Goal: Information Seeking & Learning: Learn about a topic

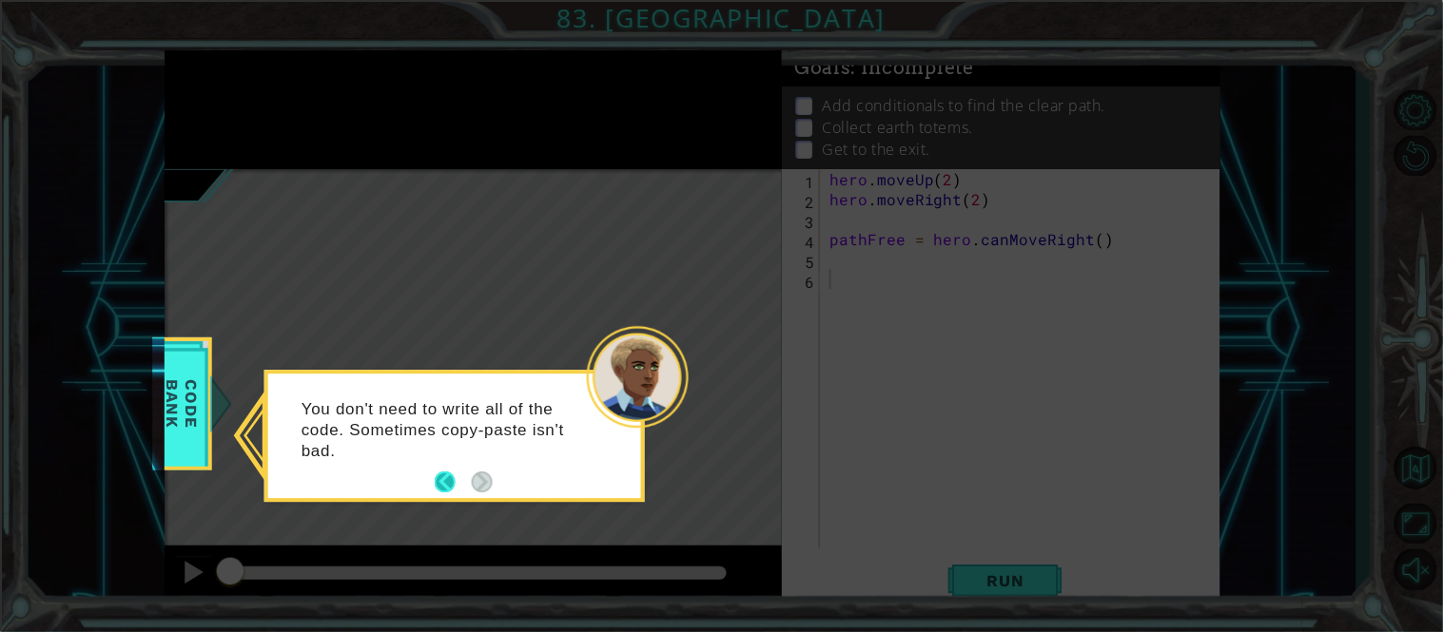
click at [447, 478] on button "Back" at bounding box center [453, 483] width 37 height 21
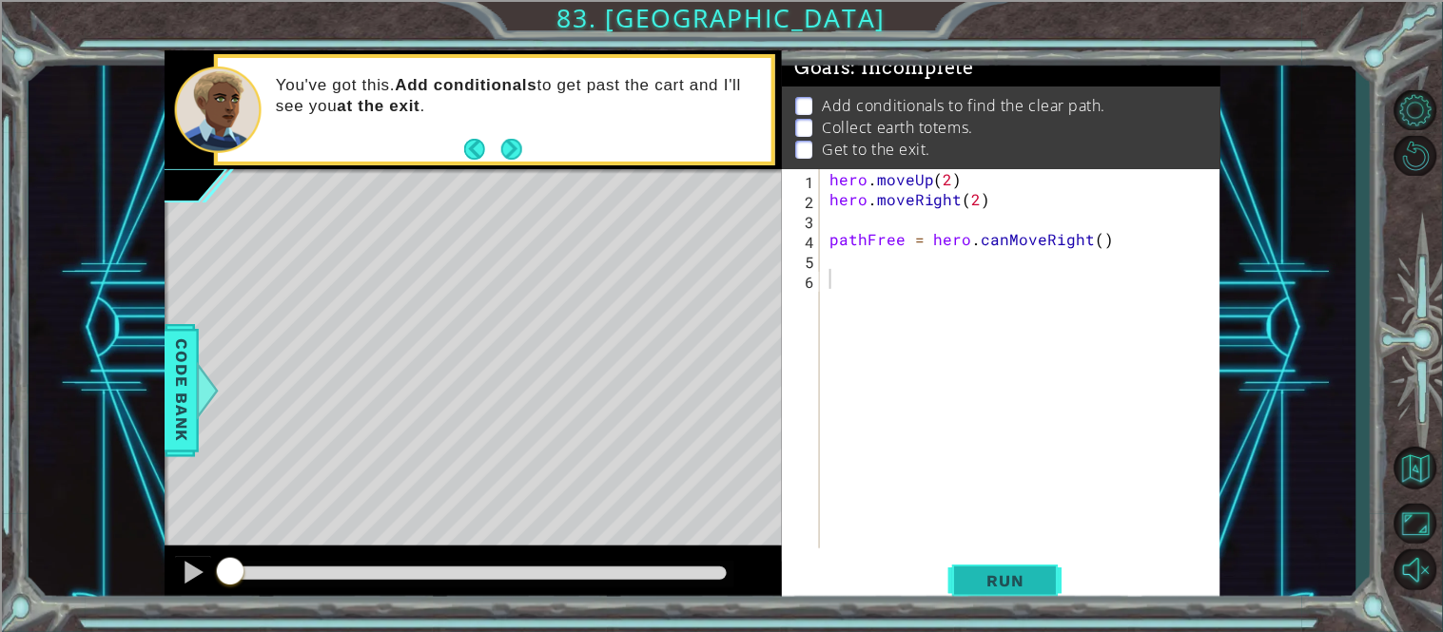
click at [999, 573] on span "Run" at bounding box center [1005, 581] width 75 height 19
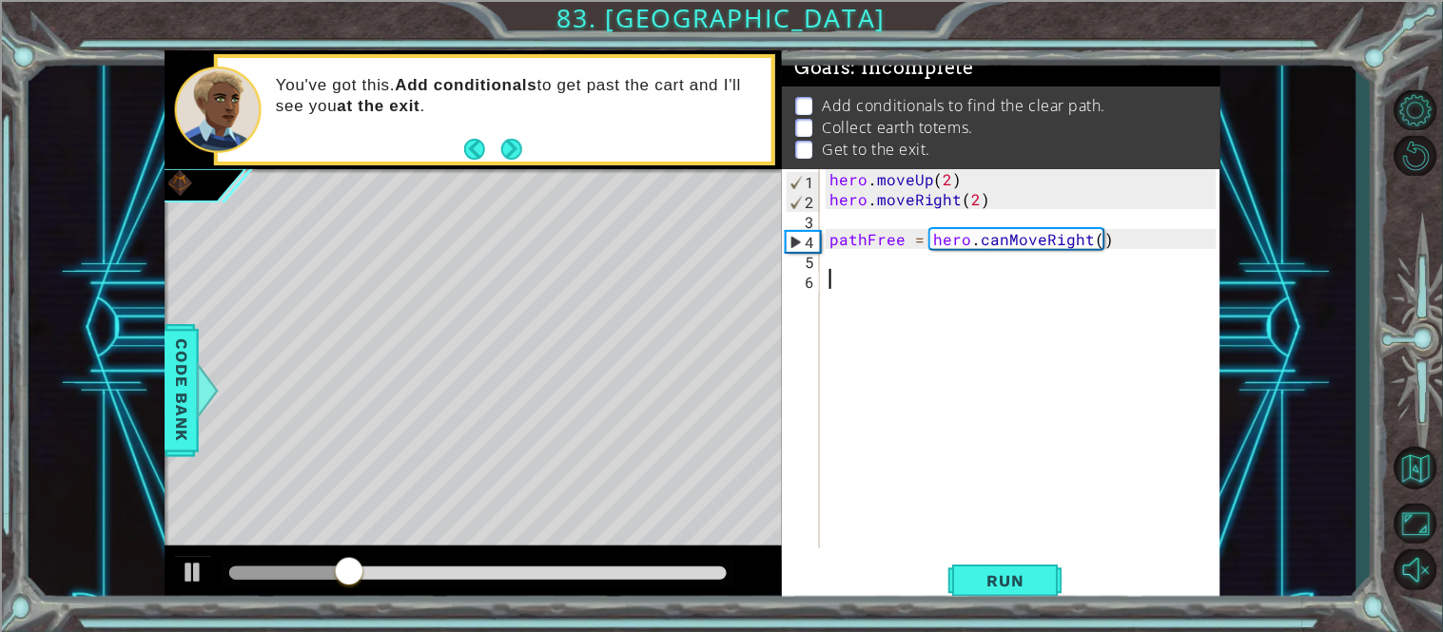
click at [886, 275] on div "hero . moveUp ( 2 ) hero . moveRight ( 2 ) pathFree = hero . canMoveRight ( )" at bounding box center [1026, 378] width 400 height 419
click at [868, 260] on div "hero . moveUp ( 2 ) hero . moveRight ( 2 ) pathFree = hero . canMoveRight ( )" at bounding box center [1026, 378] width 400 height 419
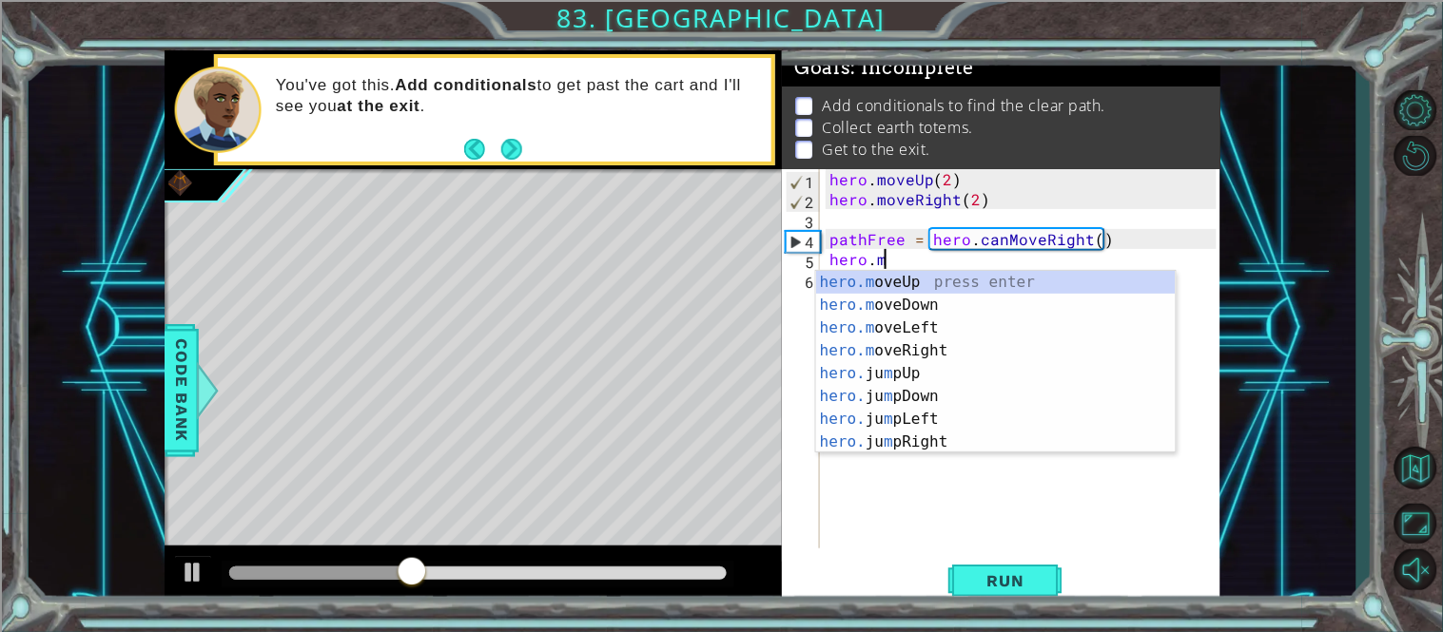
scroll to position [0, 3]
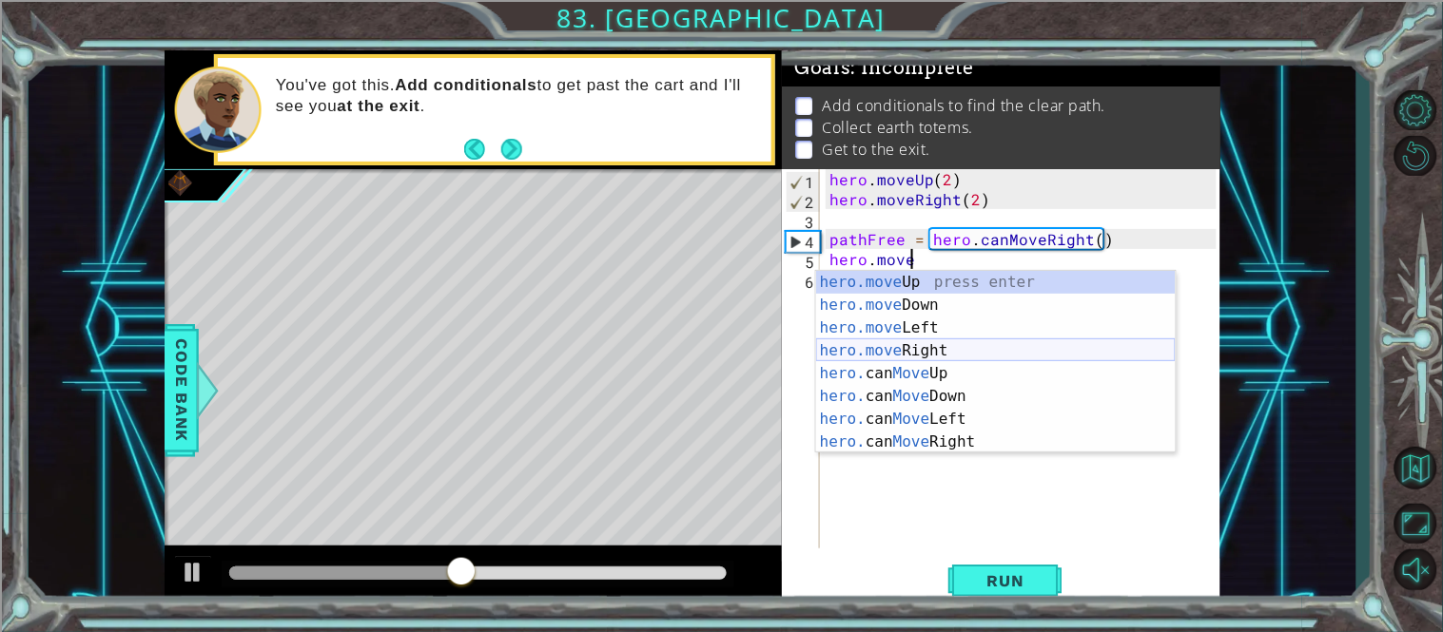
click at [900, 356] on div "hero.move Up press enter hero.move Down press enter hero.move Left press enter …" at bounding box center [996, 385] width 360 height 228
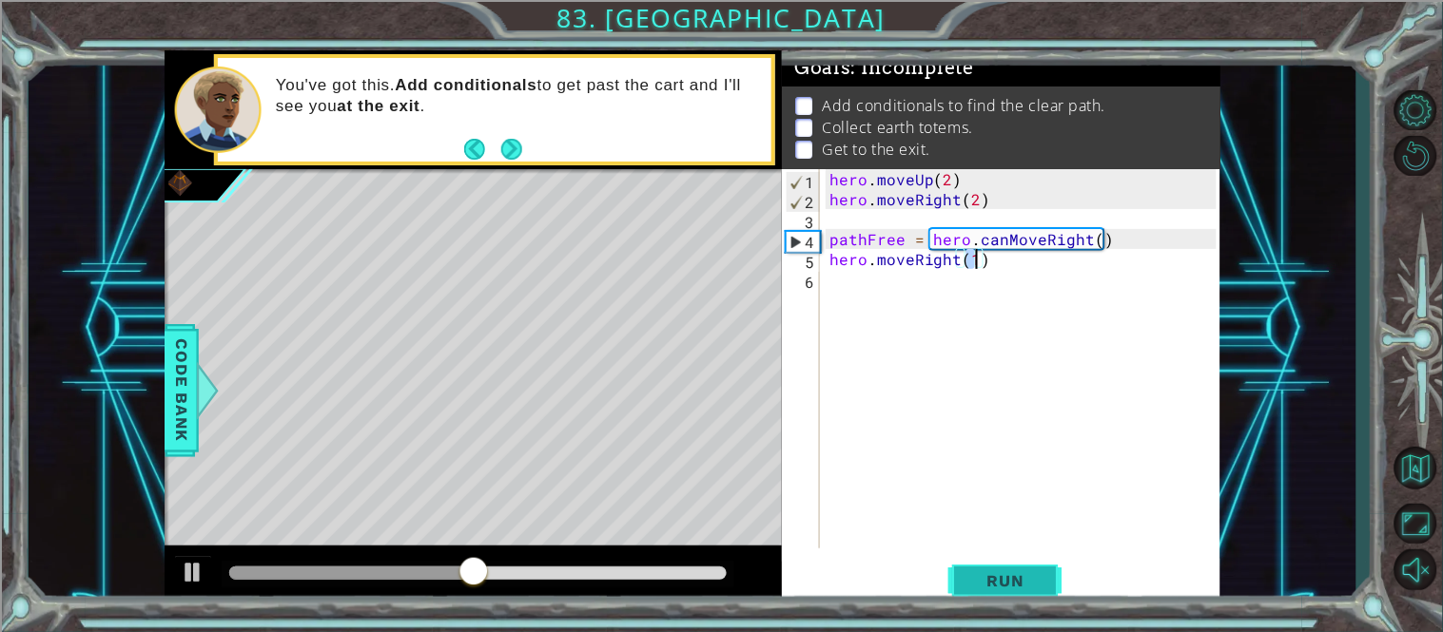
type textarea "hero.moveRight(1)"
click at [987, 589] on span "Run" at bounding box center [1005, 581] width 75 height 19
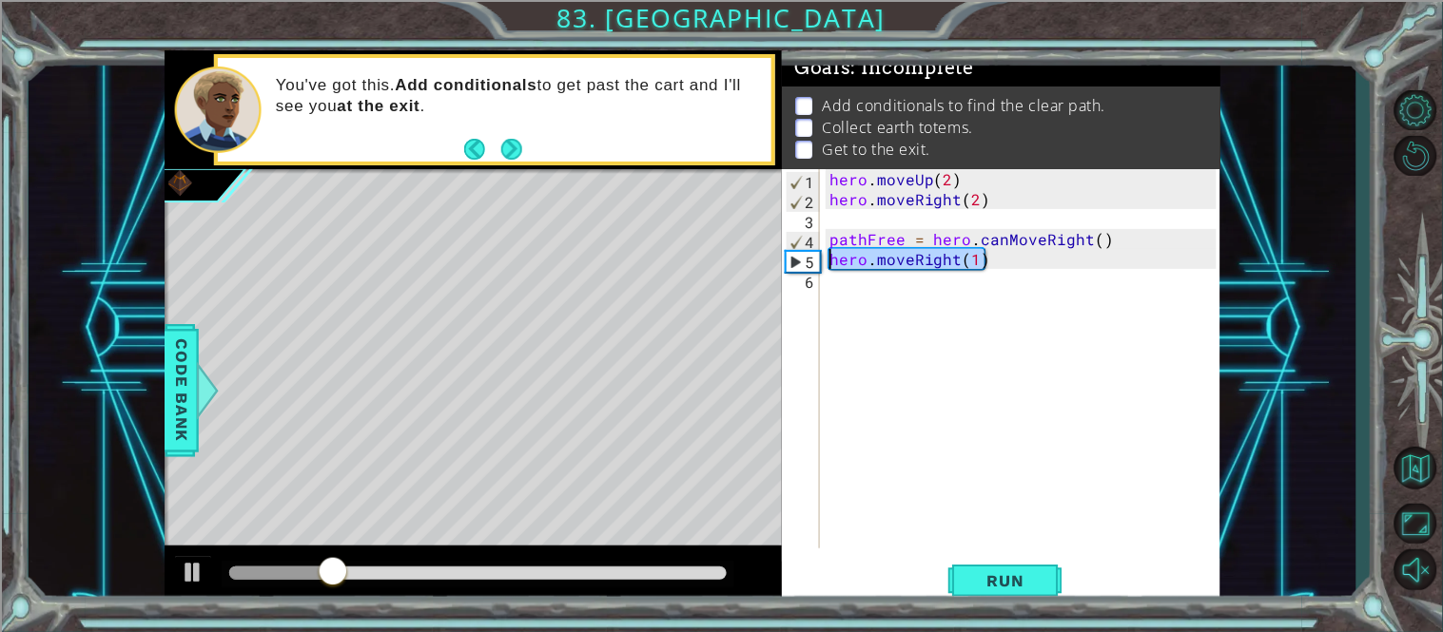
drag, startPoint x: 991, startPoint y: 259, endPoint x: 817, endPoint y: 258, distance: 174.0
click at [817, 258] on div "hero.moveRight(1) 1 2 3 4 5 6 hero . moveUp ( 2 ) hero . moveRight ( 2 ) pathFr…" at bounding box center [999, 358] width 435 height 379
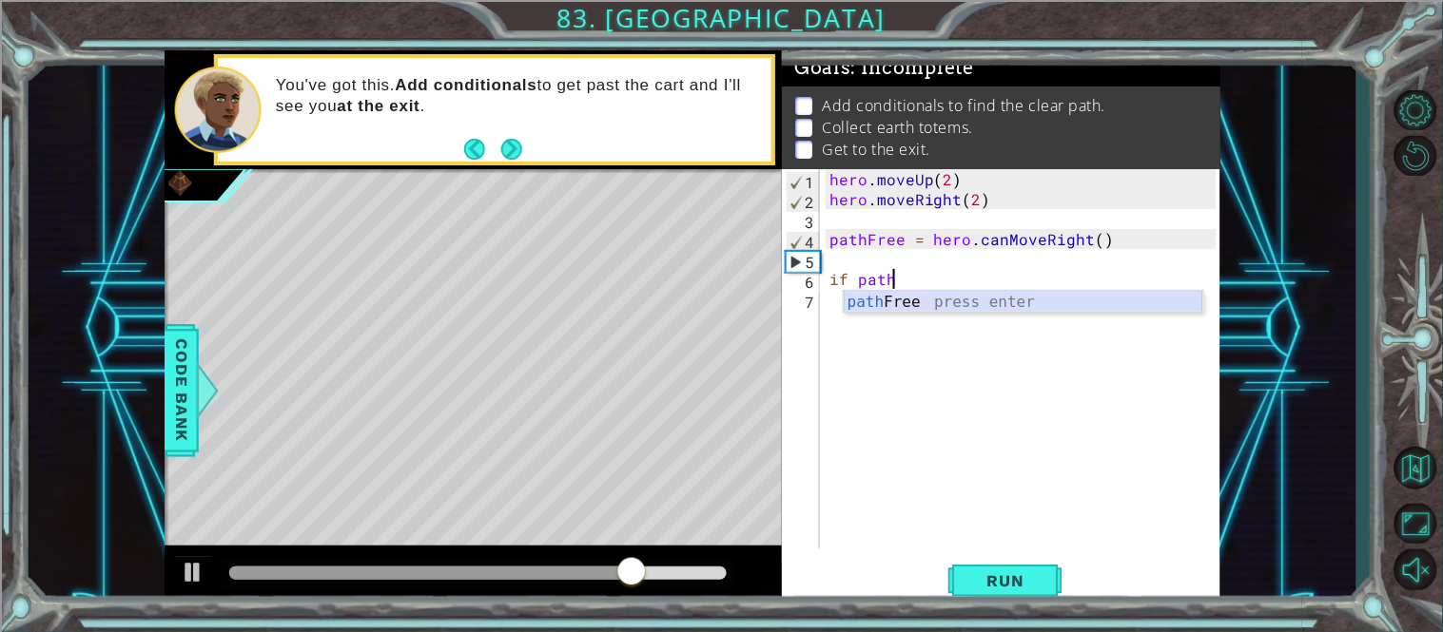
click at [928, 303] on div "path Free press enter" at bounding box center [1024, 325] width 360 height 68
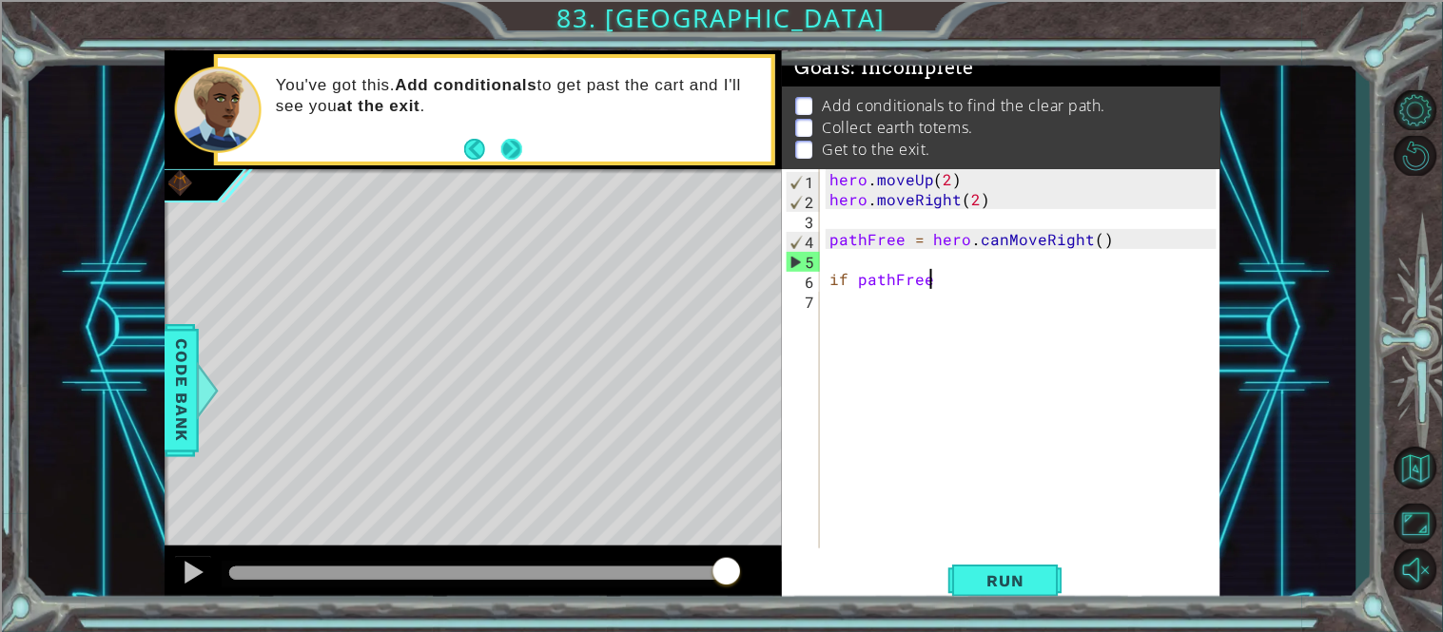
click at [521, 155] on button "Next" at bounding box center [510, 149] width 21 height 21
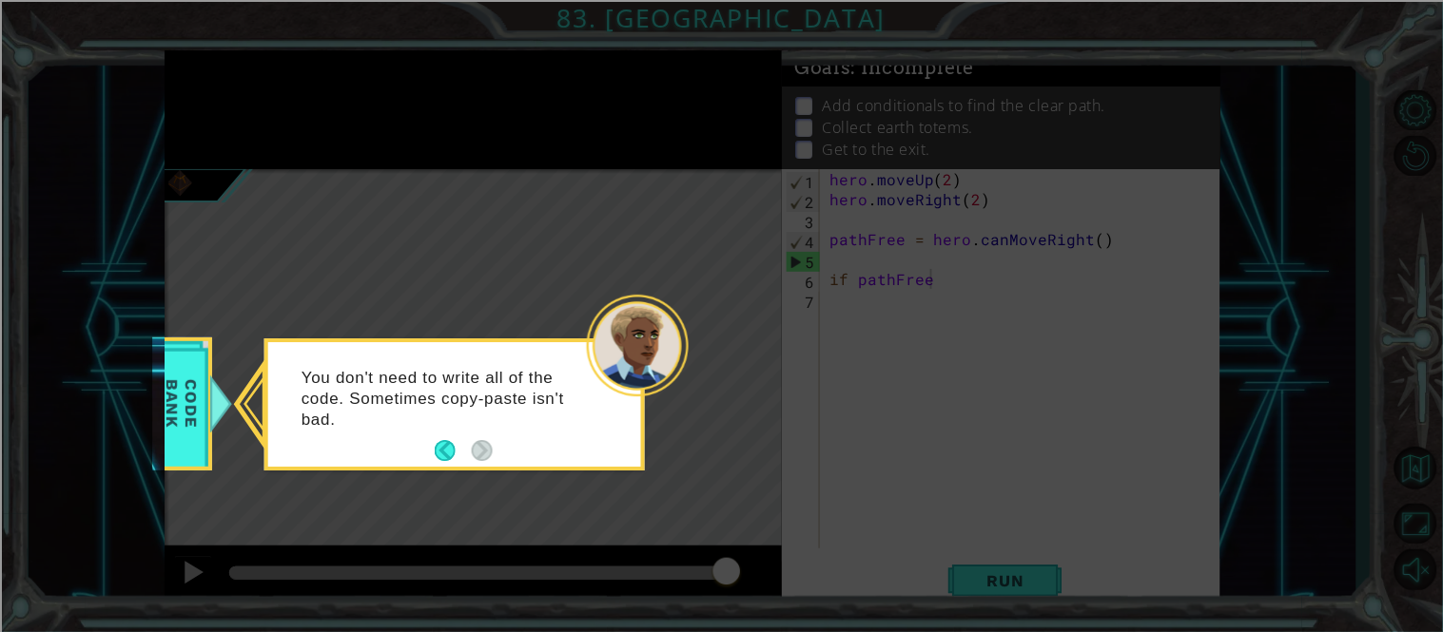
click at [432, 436] on div "You don't need to write all of the code. Sometimes copy-paste isn't bad." at bounding box center [454, 408] width 373 height 117
click at [435, 441] on button "Back" at bounding box center [453, 451] width 37 height 21
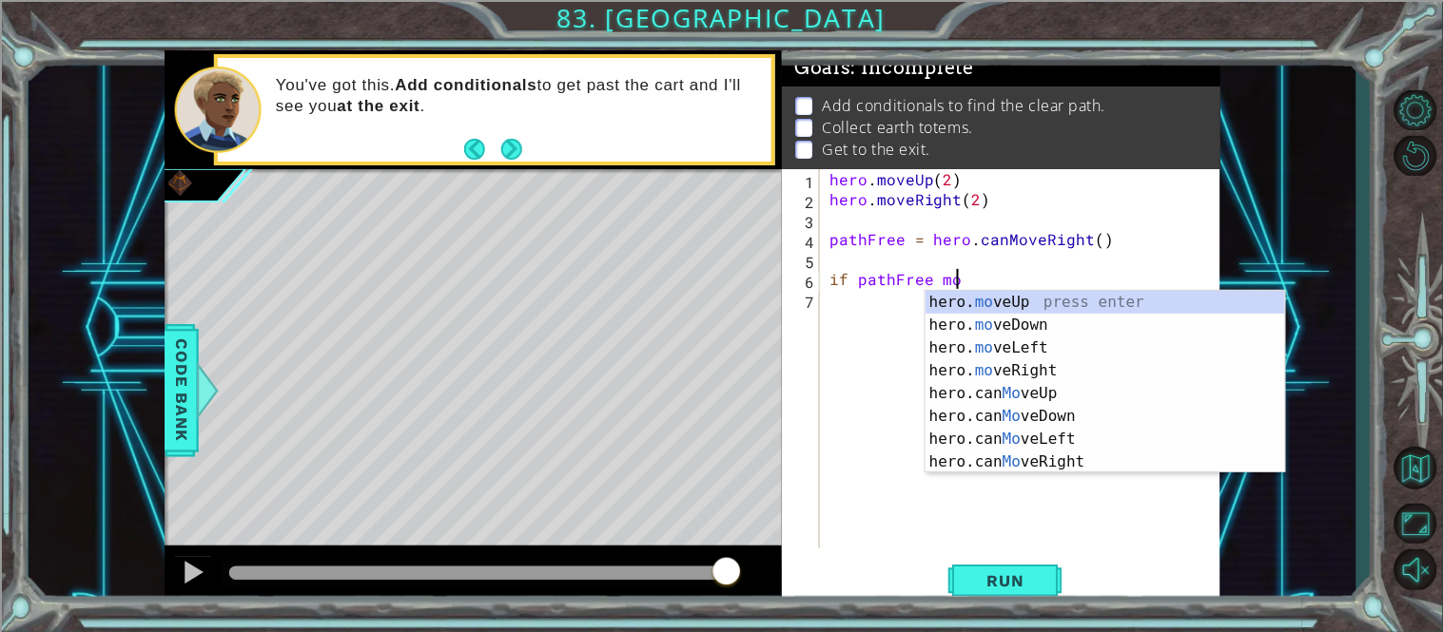
scroll to position [0, 7]
click at [1053, 391] on div "hero. move Up press enter hero. move Down press enter hero. move Left press ent…" at bounding box center [1105, 405] width 360 height 228
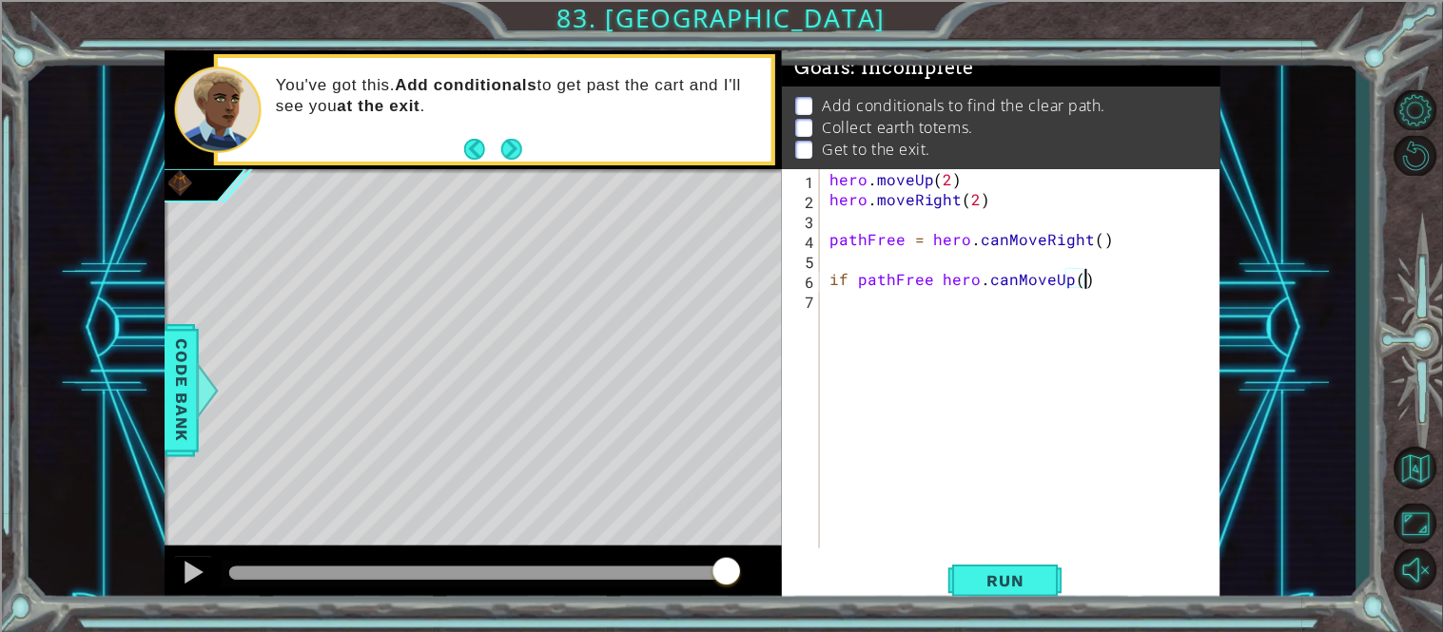
click at [1079, 279] on div "hero . moveUp ( 2 ) hero . moveRight ( 2 ) pathFree = hero . canMoveRight ( ) i…" at bounding box center [1026, 378] width 400 height 419
click at [931, 279] on div "hero . moveUp ( 2 ) hero . moveRight ( 2 ) pathFree = hero . canMoveRight ( ) i…" at bounding box center [1026, 378] width 400 height 419
click at [933, 279] on div "hero . moveUp ( 2 ) hero . moveRight ( 2 ) pathFree = hero . canMoveRight ( ) i…" at bounding box center [1026, 378] width 400 height 419
click at [937, 279] on div "hero . moveUp ( 2 ) hero . moveRight ( 2 ) pathFree = hero . canMoveRight ( ) i…" at bounding box center [1026, 378] width 400 height 419
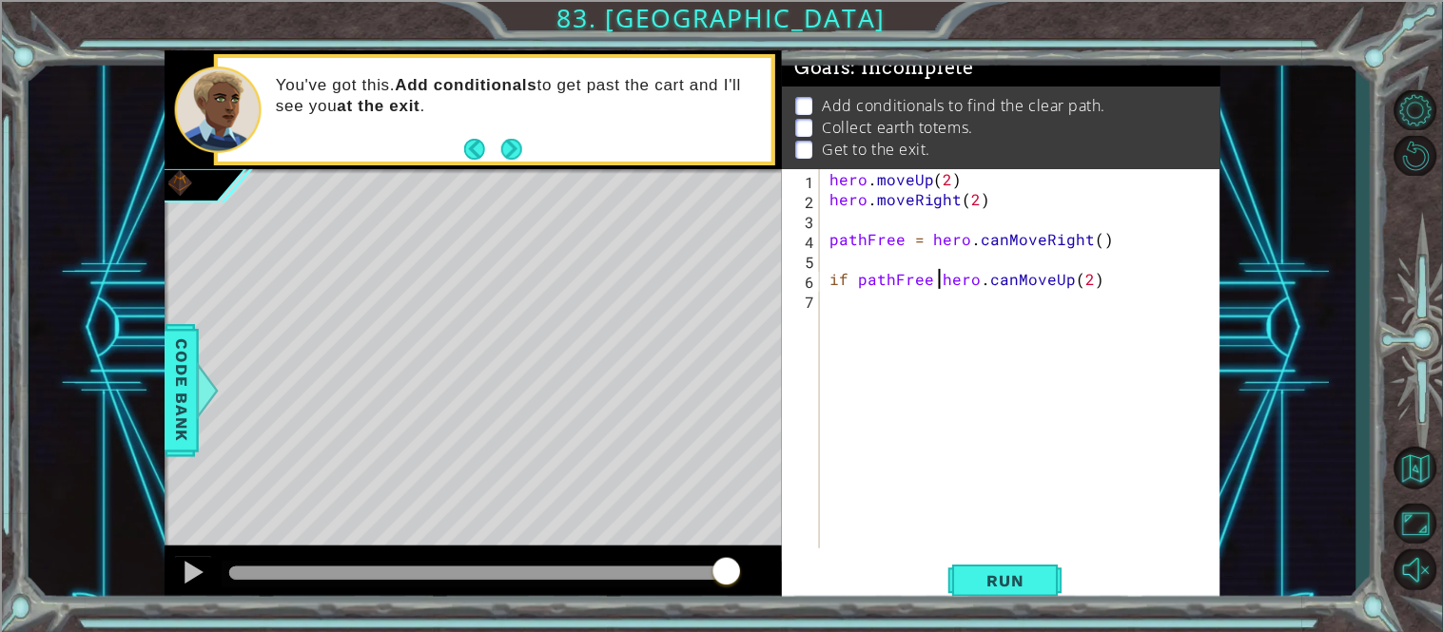
scroll to position [0, 7]
click at [938, 283] on div "hero . moveUp ( 2 ) hero . moveRight ( 2 ) pathFree = hero . canMoveRight ( ) i…" at bounding box center [1026, 378] width 400 height 419
click at [1129, 281] on div "hero . moveUp ( 2 ) hero . moveRight ( 2 ) pathFree = hero . canMoveRight ( ) i…" at bounding box center [1026, 378] width 400 height 419
type textarea "if pathFree(hero.canMoveUp(2)"
click at [1005, 593] on button "Run" at bounding box center [1005, 581] width 114 height 44
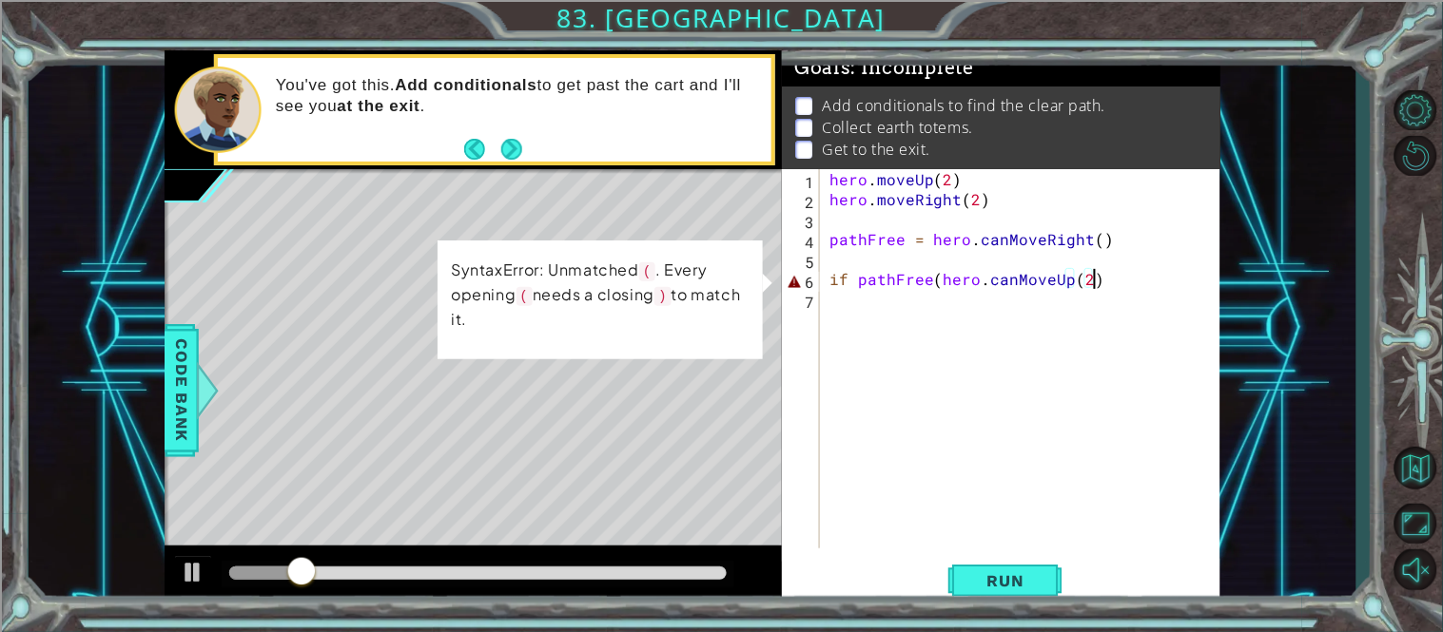
click at [1094, 280] on div "hero . moveUp ( 2 ) hero . moveRight ( 2 ) pathFree = hero . canMoveRight ( ) i…" at bounding box center [1026, 378] width 400 height 419
click at [1097, 281] on div "hero . moveUp ( 2 ) hero . moveRight ( 2 ) pathFree = hero . canMoveRight ( ) i…" at bounding box center [1026, 378] width 400 height 419
click at [1134, 309] on div "hero . moveUp ( 2 ) hero . moveRight ( 2 ) pathFree = hero . canMoveRight ( ) i…" at bounding box center [1026, 378] width 400 height 419
click at [940, 280] on div "hero . moveUp ( 2 ) hero . moveRight ( 2 ) pathFree = hero . canMoveRight ( ) i…" at bounding box center [1026, 378] width 400 height 419
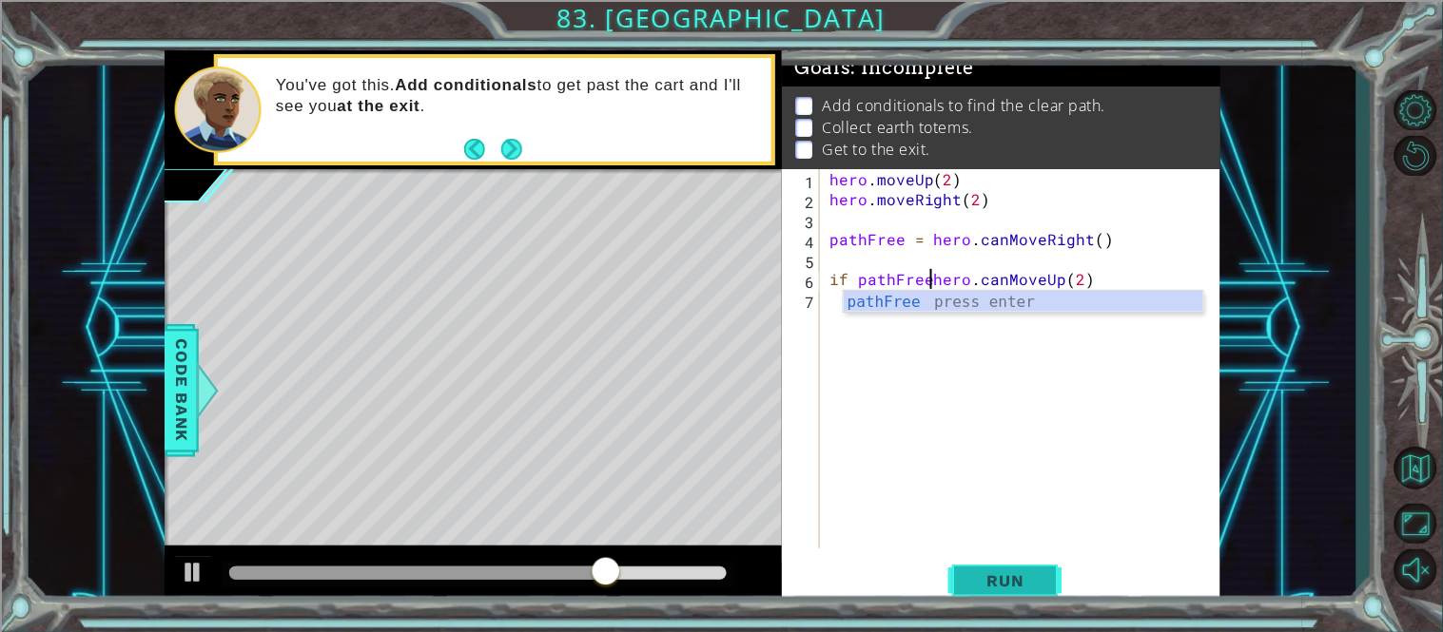
click at [973, 585] on span "Run" at bounding box center [1005, 581] width 75 height 19
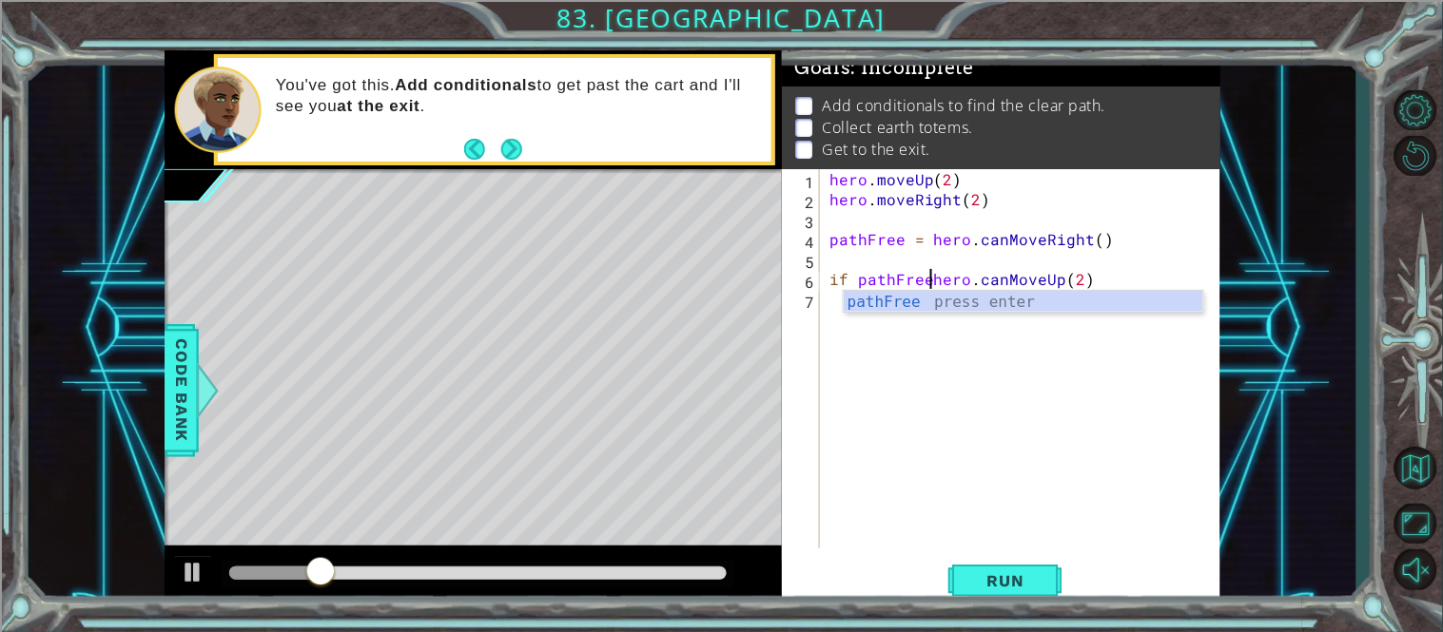
scroll to position [0, 6]
click at [1002, 305] on div "pathFree press enter" at bounding box center [1024, 325] width 360 height 68
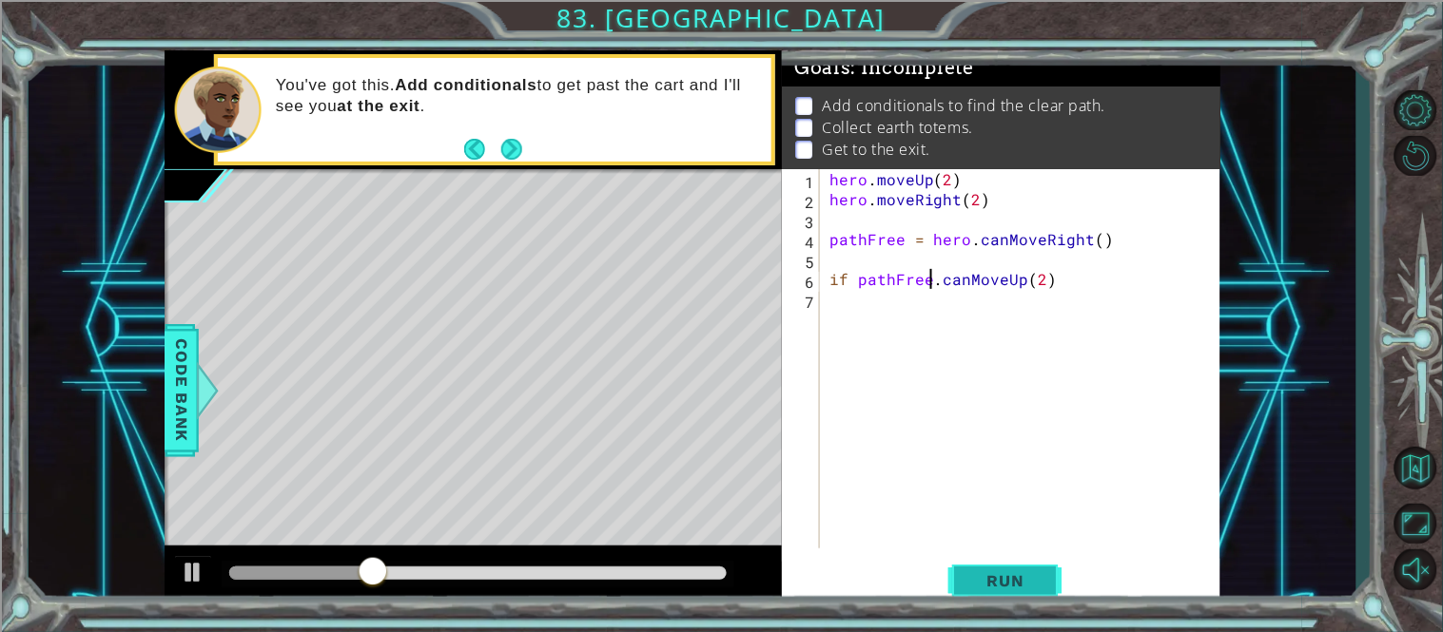
type textarea "if pathFree.canMoveUp(2)"
click at [1040, 587] on span "Run" at bounding box center [1005, 581] width 75 height 19
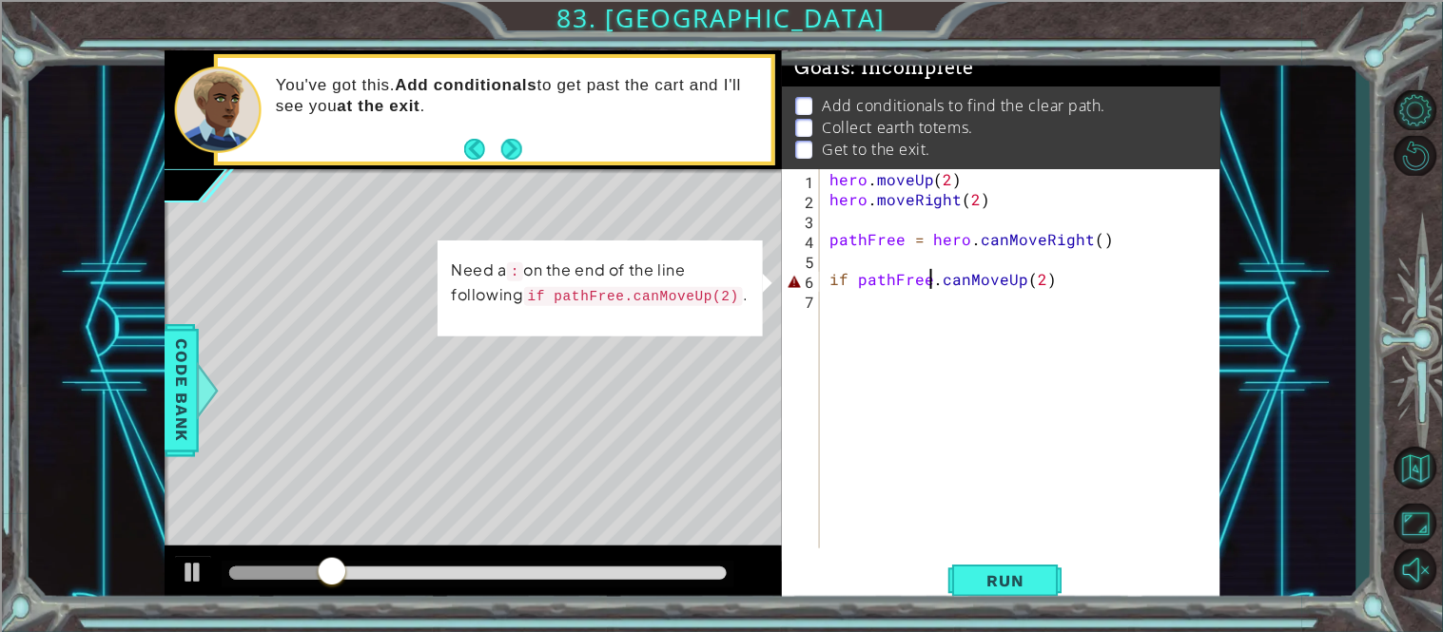
click at [1118, 293] on div "hero . moveUp ( 2 ) hero . moveRight ( 2 ) pathFree = hero . canMoveRight ( ) i…" at bounding box center [1026, 378] width 400 height 419
click at [1083, 260] on div "hero . moveUp ( 2 ) hero . moveRight ( 2 ) pathFree = hero . canMoveRight ( ) i…" at bounding box center [1026, 378] width 400 height 419
click at [1061, 275] on div "hero . moveUp ( 2 ) hero . moveRight ( 2 ) pathFree = hero . canMoveRight ( ) i…" at bounding box center [1026, 378] width 400 height 419
click at [1060, 281] on div "hero . moveUp ( 2 ) hero . moveRight ( 2 ) pathFree = hero . canMoveRight ( ) i…" at bounding box center [1026, 378] width 400 height 419
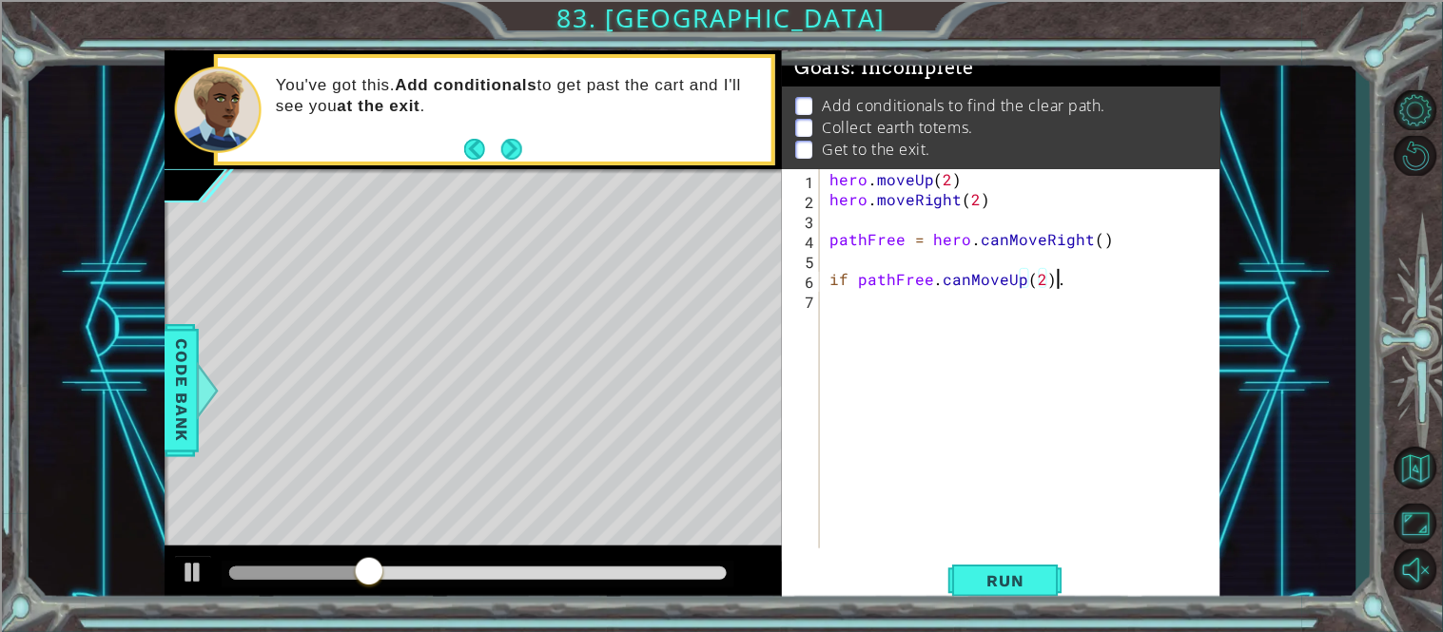
scroll to position [0, 12]
click at [1043, 585] on button "Run" at bounding box center [1005, 581] width 114 height 44
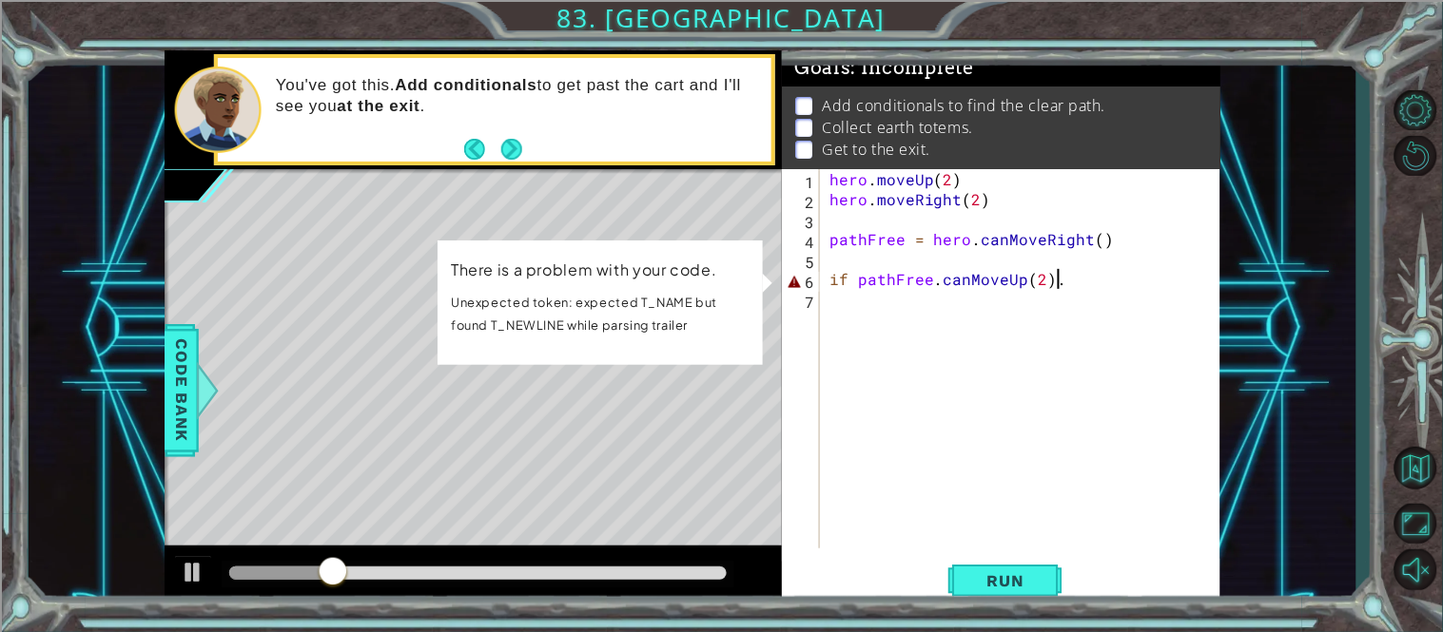
click at [845, 279] on div "hero . moveUp ( 2 ) hero . moveRight ( 2 ) pathFree = hero . canMoveRight ( ) i…" at bounding box center [1026, 378] width 400 height 419
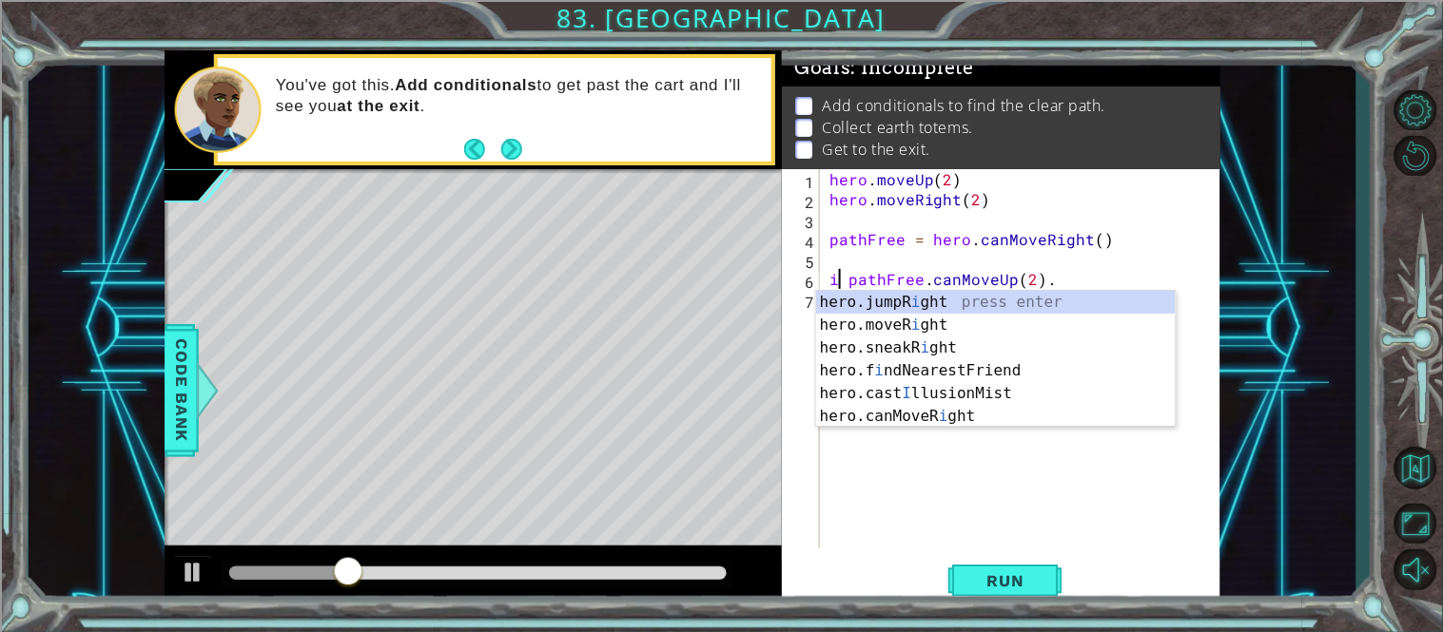
scroll to position [0, 11]
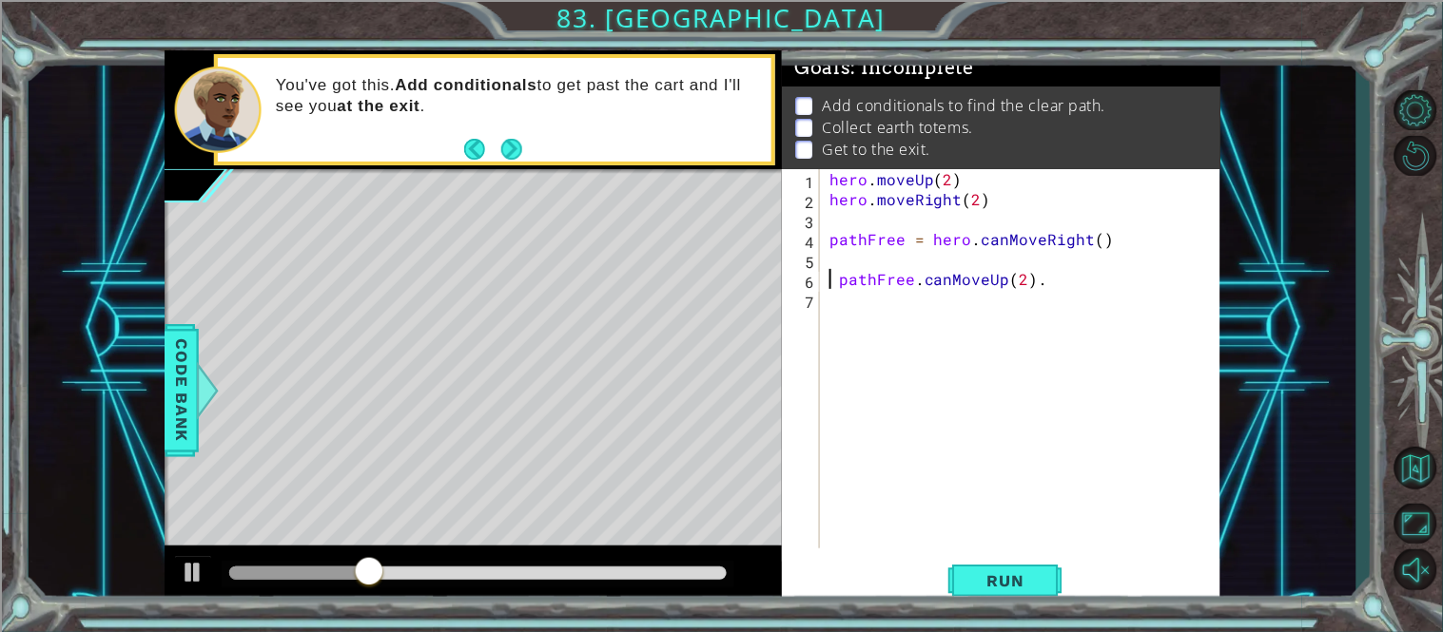
click at [840, 280] on div "hero . moveUp ( 2 ) hero . moveRight ( 2 ) pathFree = hero . canMoveRight ( ) p…" at bounding box center [1026, 378] width 400 height 419
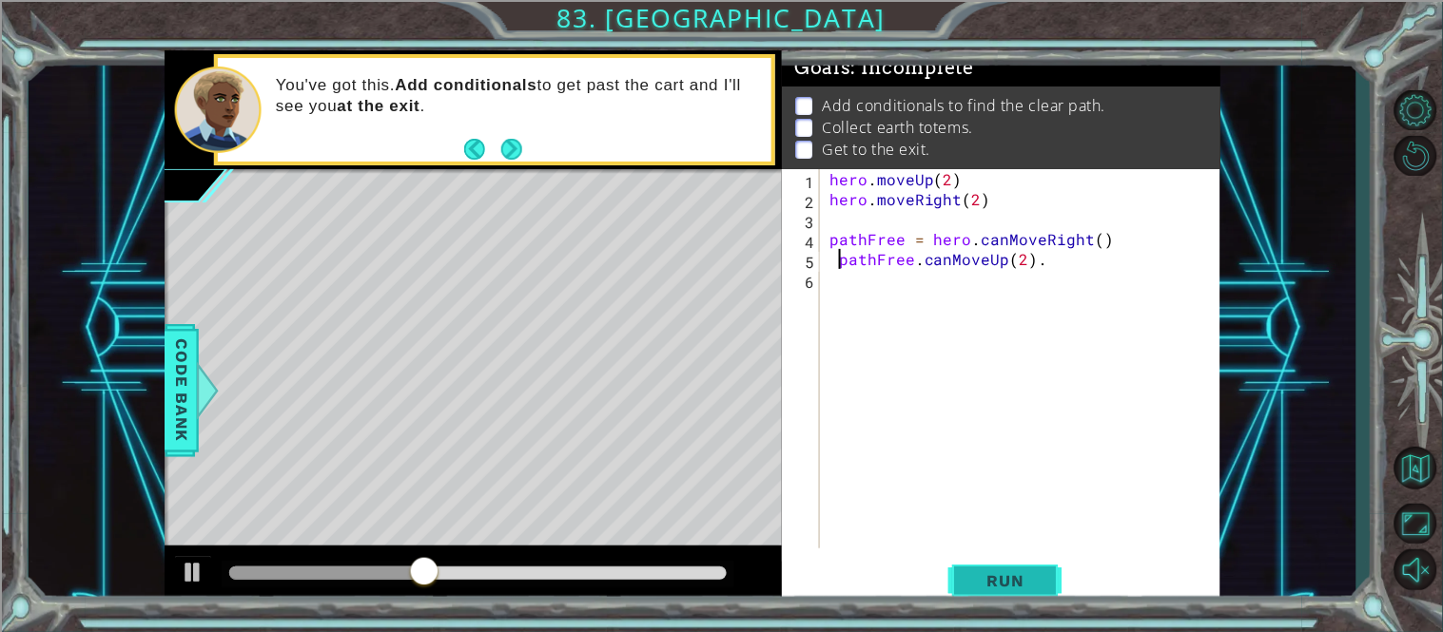
click at [1042, 592] on button "Run" at bounding box center [1005, 581] width 114 height 44
click at [981, 593] on button "Run" at bounding box center [1005, 581] width 114 height 44
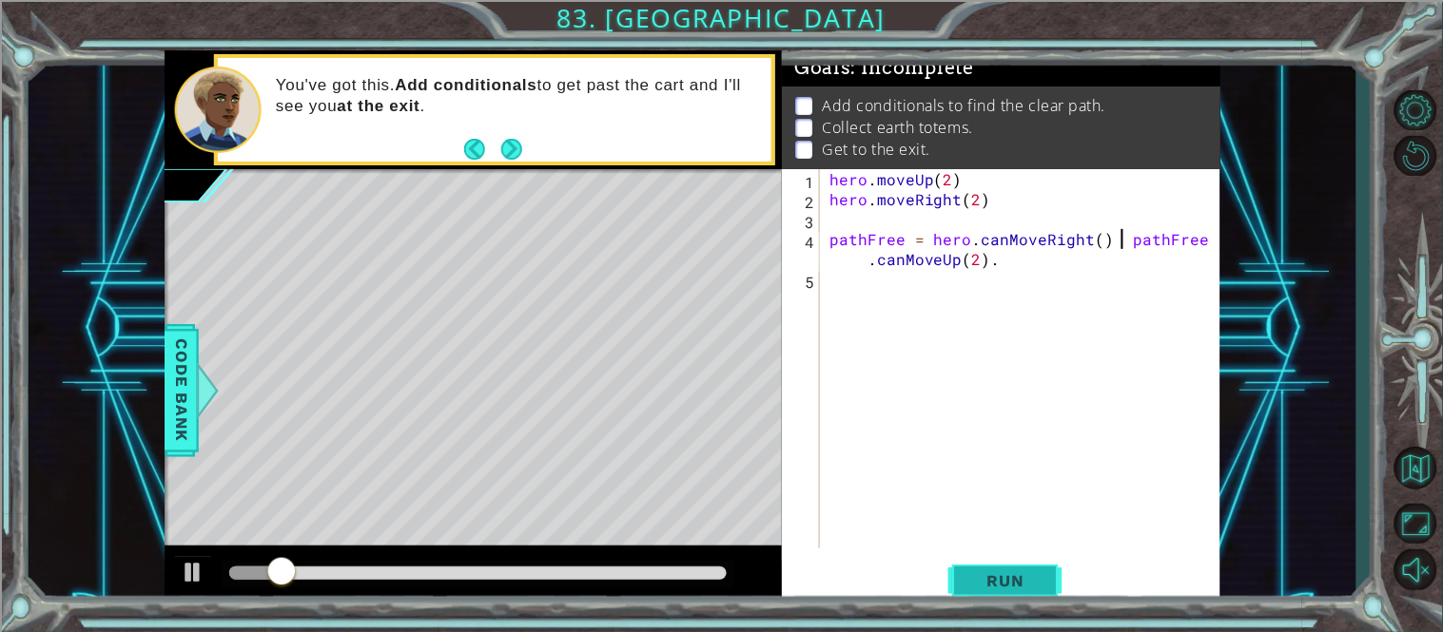
type textarea "pathFree.canMoveUp(2)."
click at [1046, 565] on button "Run" at bounding box center [1005, 581] width 114 height 44
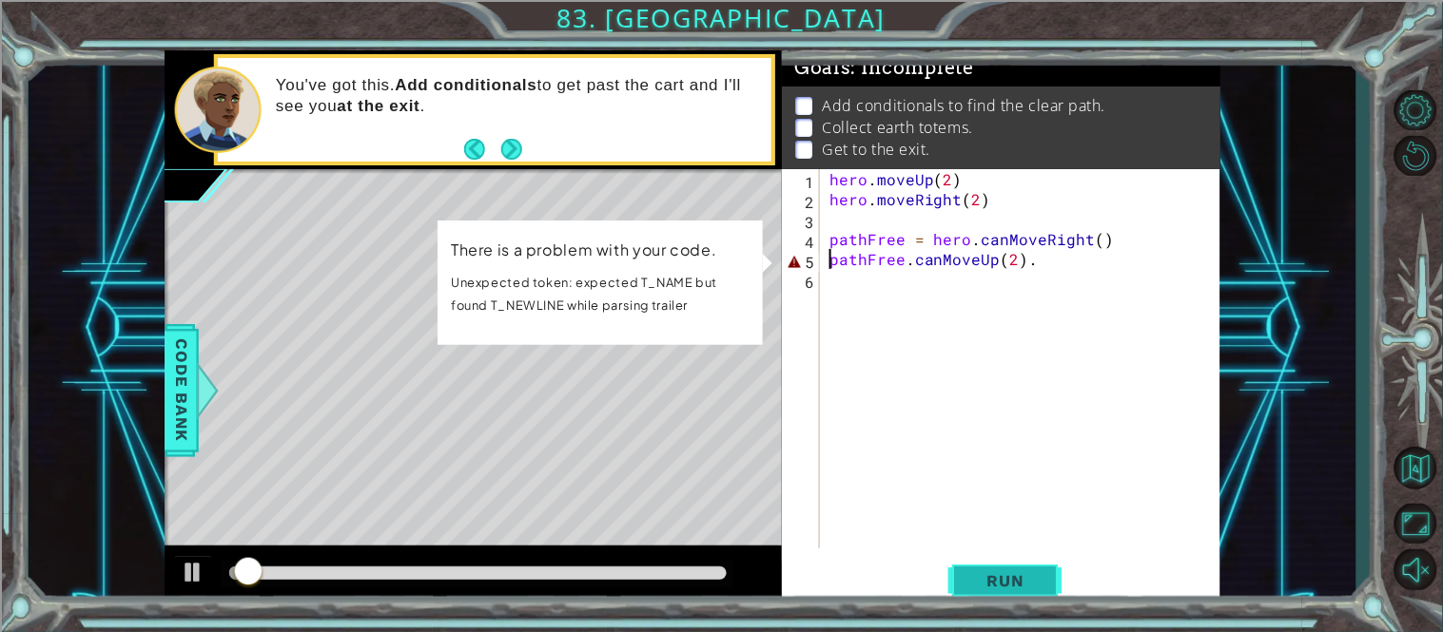
click at [1046, 565] on button "Run" at bounding box center [1005, 581] width 114 height 44
click at [596, 277] on p "Unexpected token: expected T_NAME but found T_NEWLINE while parsing trailer" at bounding box center [600, 294] width 299 height 46
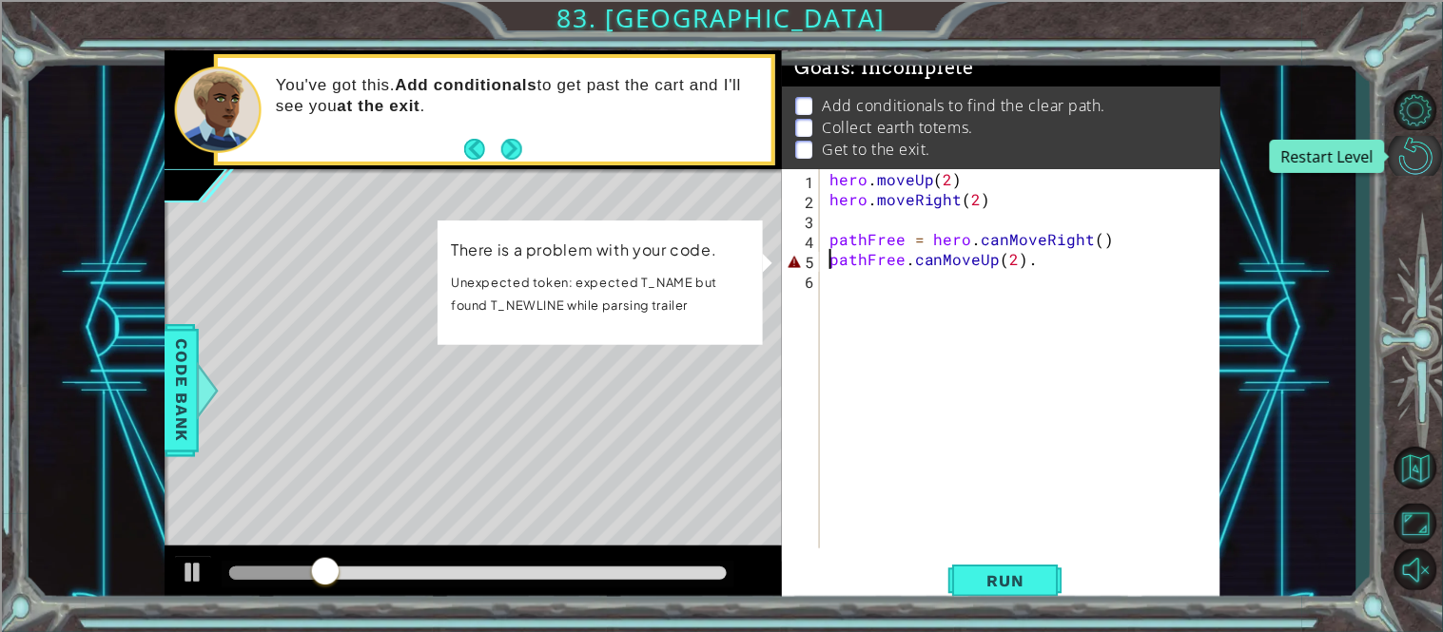
click at [1419, 167] on button "Restart Level" at bounding box center [1415, 156] width 55 height 40
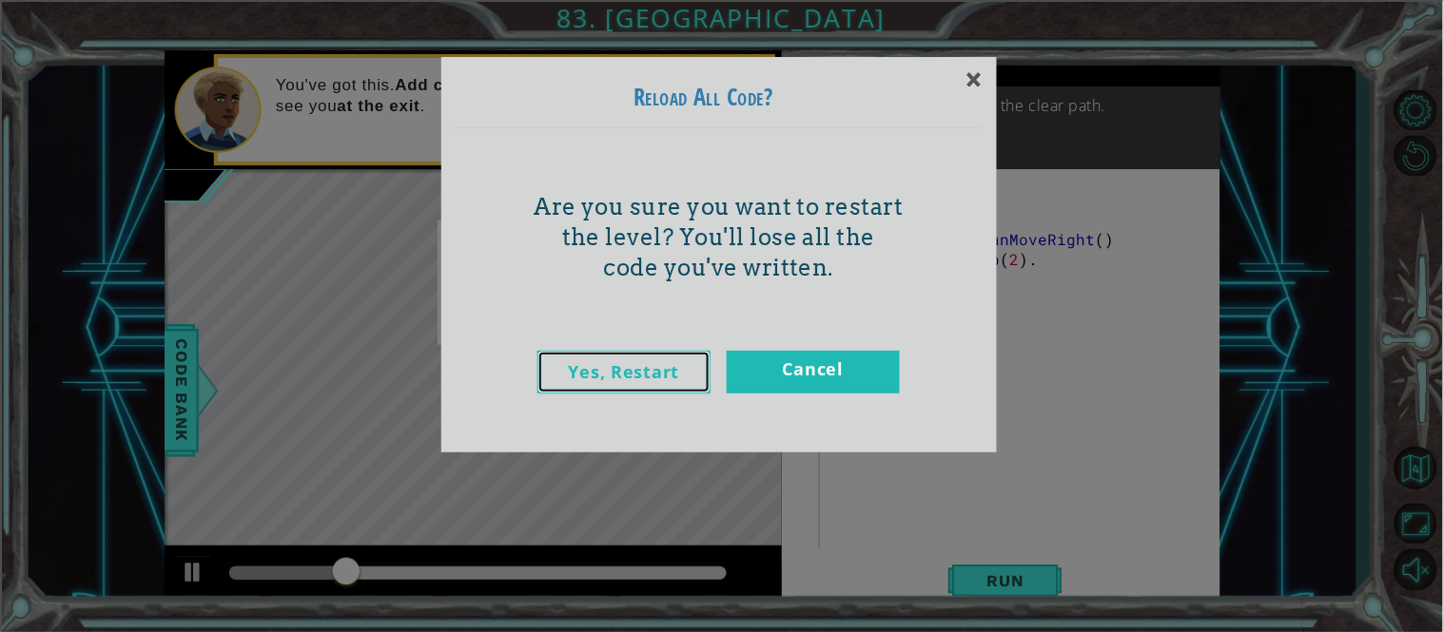
click at [682, 365] on link "Yes, Restart" at bounding box center [623, 372] width 173 height 43
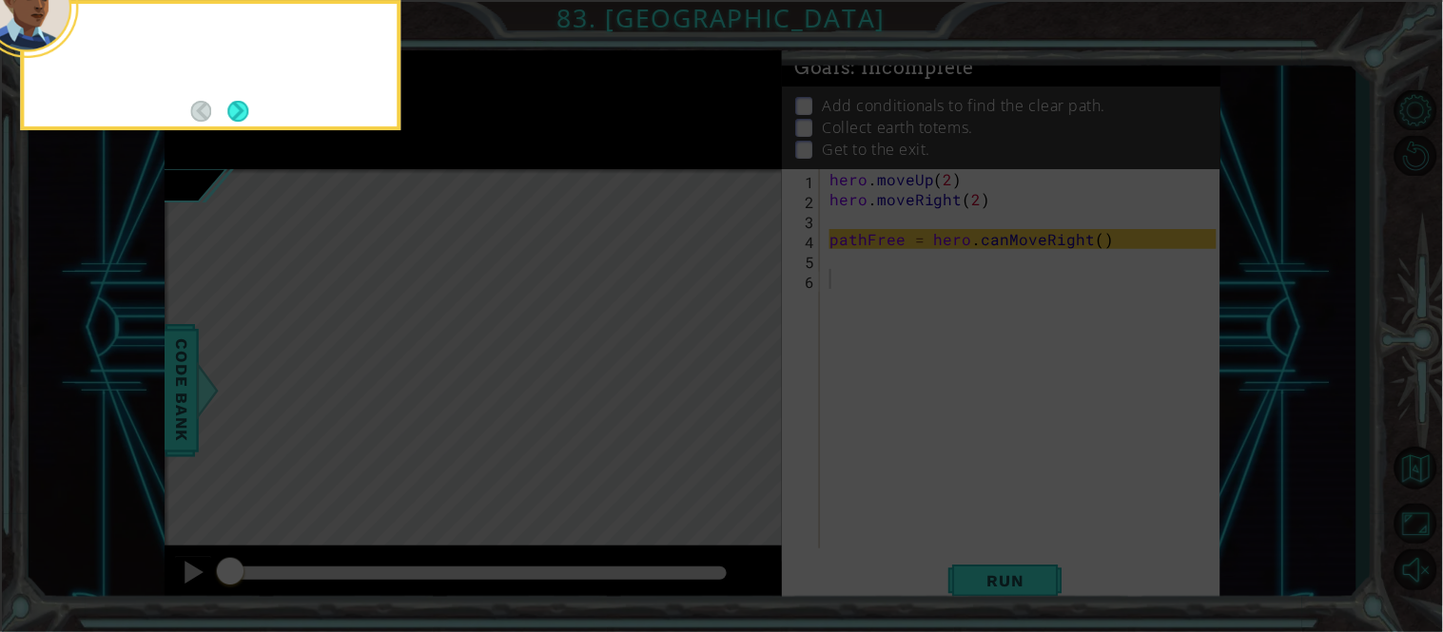
scroll to position [0, 0]
click at [242, 85] on div "I started the code to check if the path is free ." at bounding box center [210, 59] width 373 height 96
click at [230, 112] on button "Next" at bounding box center [237, 111] width 21 height 21
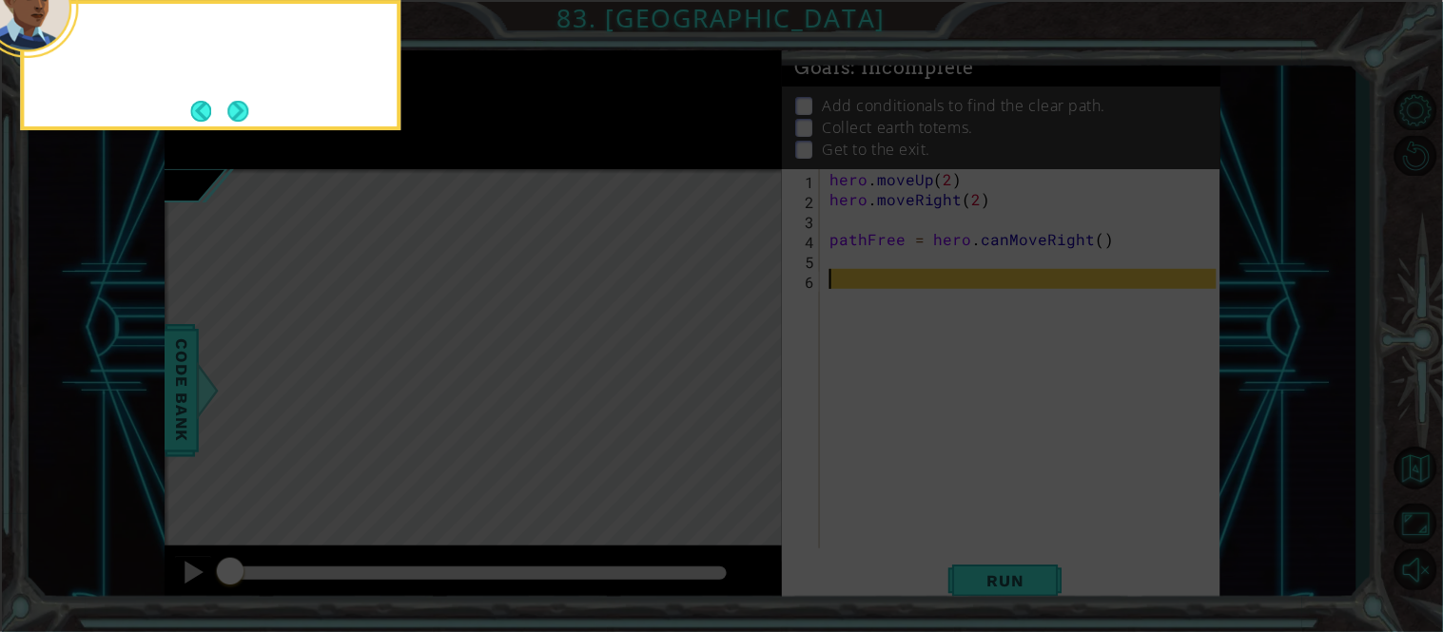
click at [230, 112] on button "Next" at bounding box center [237, 111] width 21 height 21
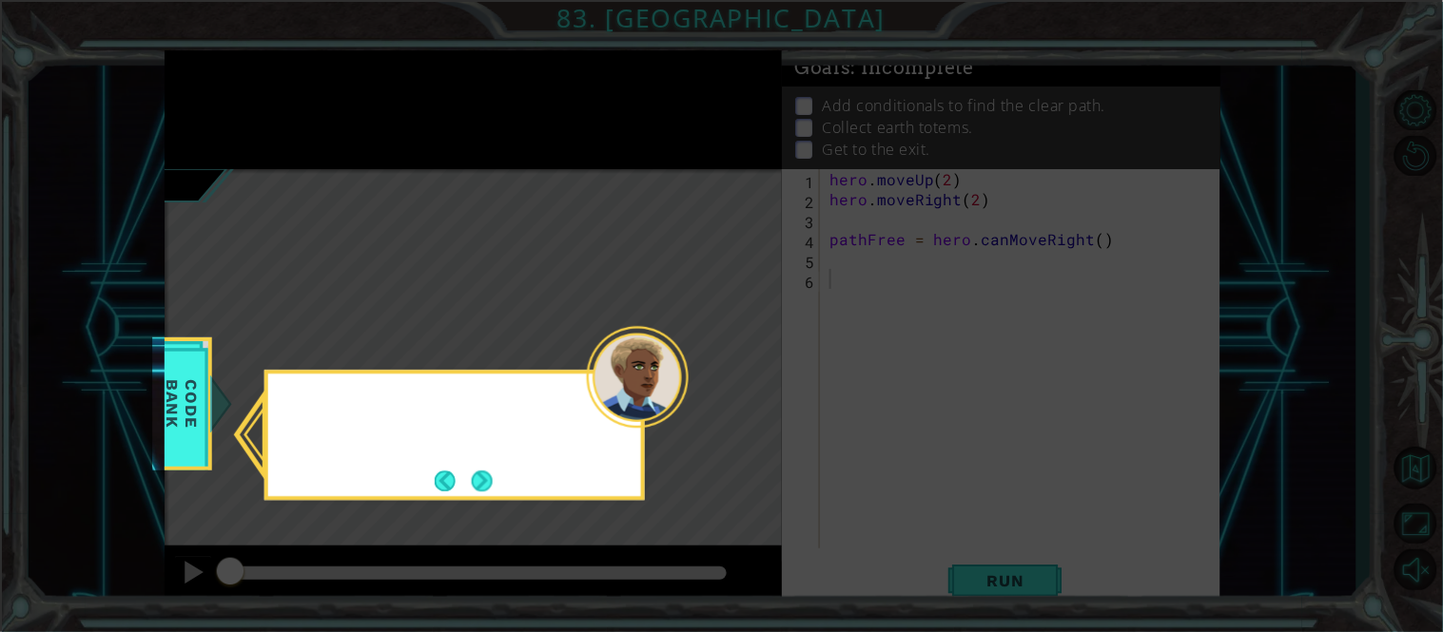
click at [230, 112] on icon at bounding box center [721, 316] width 1443 height 632
click at [481, 487] on button "Next" at bounding box center [482, 481] width 21 height 21
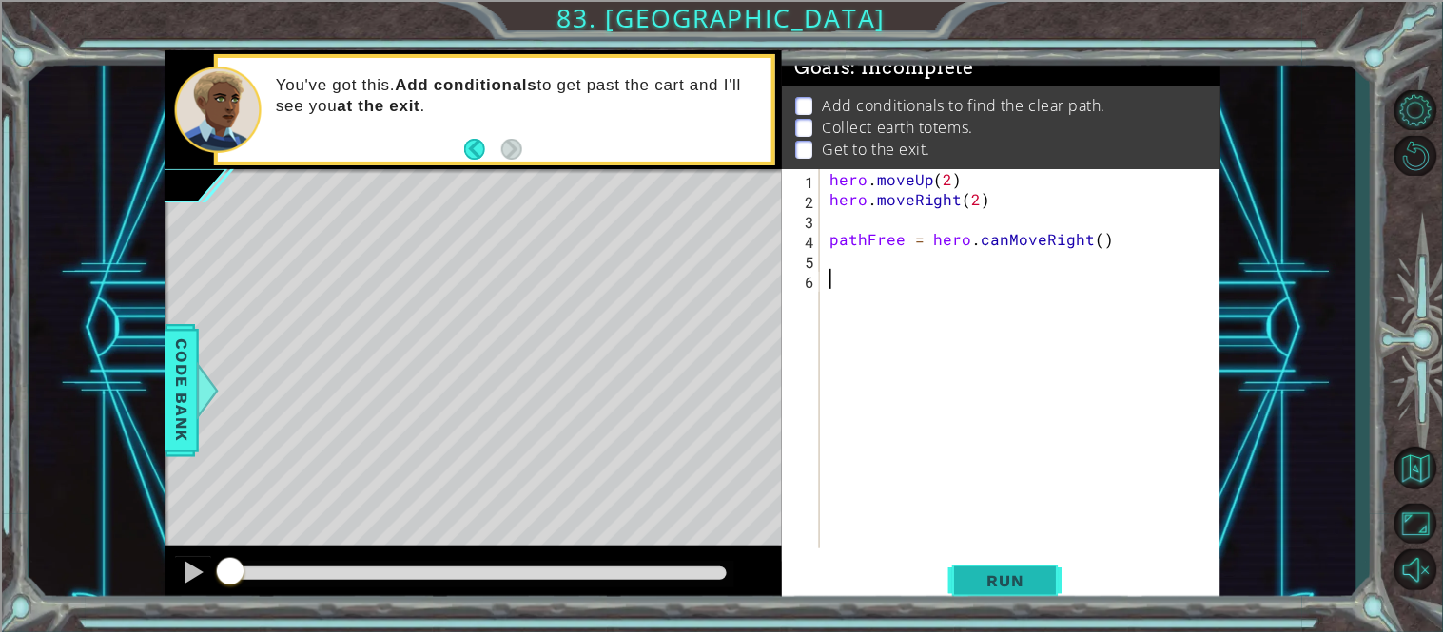
click at [1020, 578] on span "Run" at bounding box center [1005, 581] width 75 height 19
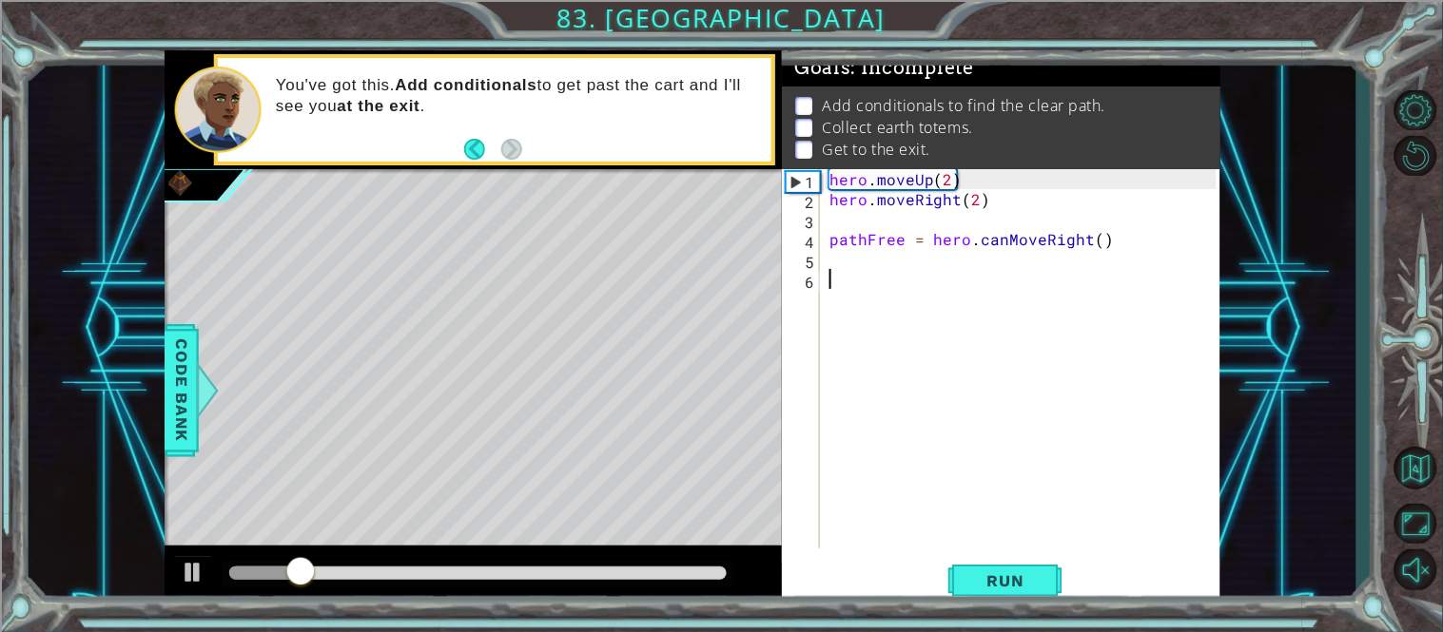
click at [886, 294] on div "hero . moveUp ( 2 ) hero . moveRight ( 2 ) pathFree = hero . canMoveRight ( )" at bounding box center [1026, 378] width 400 height 419
click at [876, 285] on div "hero . moveUp ( 2 ) hero . moveRight ( 2 ) pathFree = hero . canMoveRight ( )" at bounding box center [1026, 378] width 400 height 419
click at [162, 382] on div "1 ההההההההההההההההההההההההההההההההההההההההההההההההההההההההההההההההההההההההההההה…" at bounding box center [693, 328] width 1328 height 556
click at [165, 384] on div "Code Bank" at bounding box center [182, 390] width 34 height 133
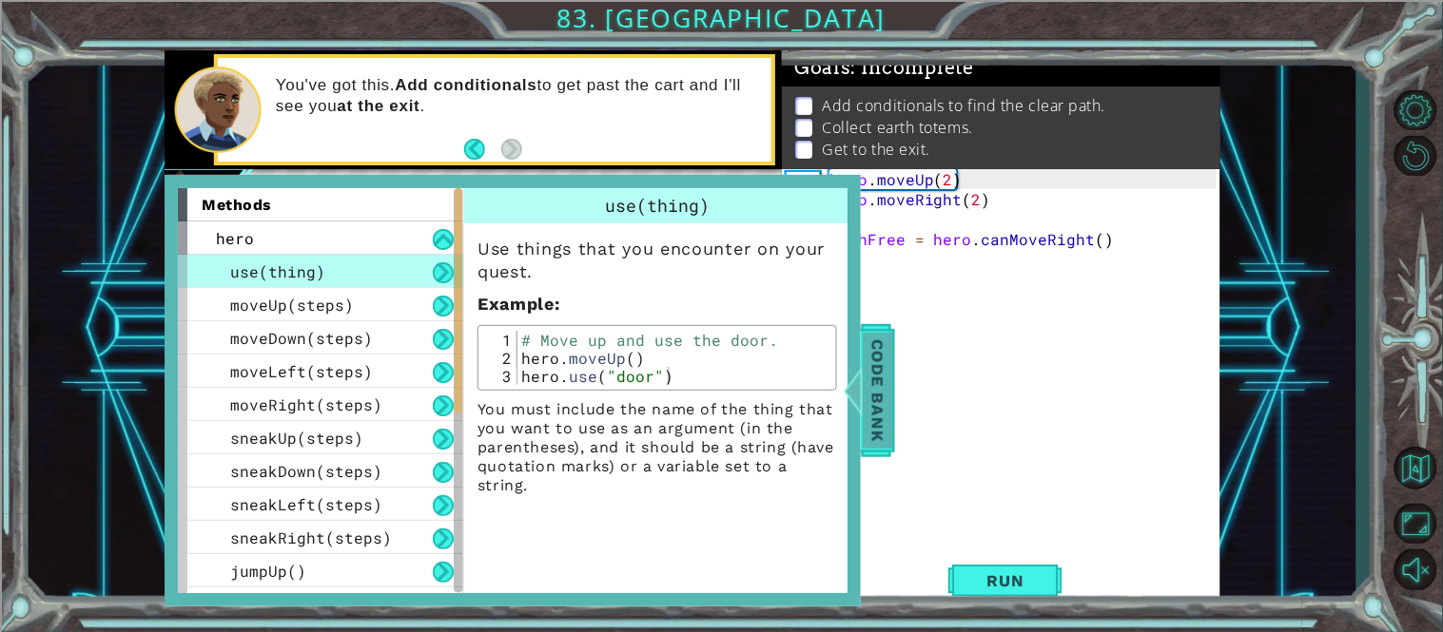
click at [165, 384] on div "methods hero use(thing) moveUp(steps) moveDown(steps) moveLeft(steps) moveRight…" at bounding box center [513, 391] width 696 height 432
click at [895, 443] on div "Code Bank" at bounding box center [878, 390] width 34 height 133
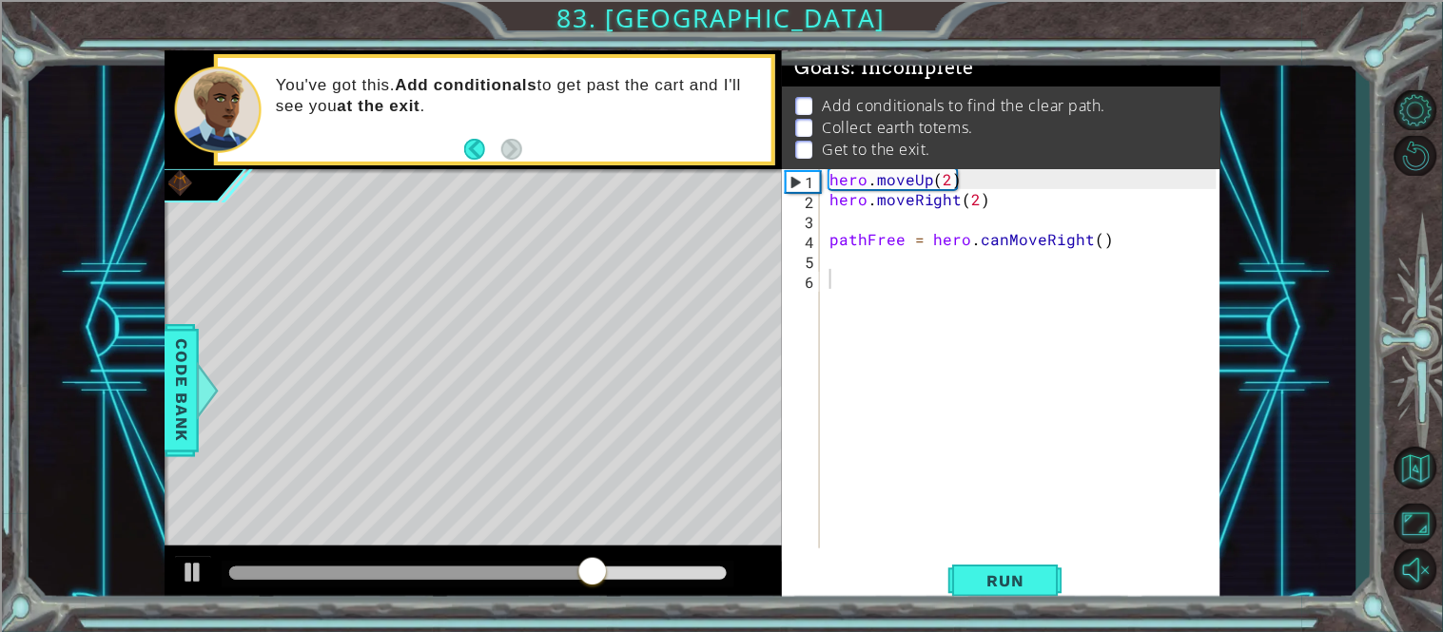
click at [887, 271] on div "hero . moveUp ( 2 ) hero . moveRight ( 2 ) pathFree = hero . canMoveRight ( )" at bounding box center [1026, 378] width 400 height 419
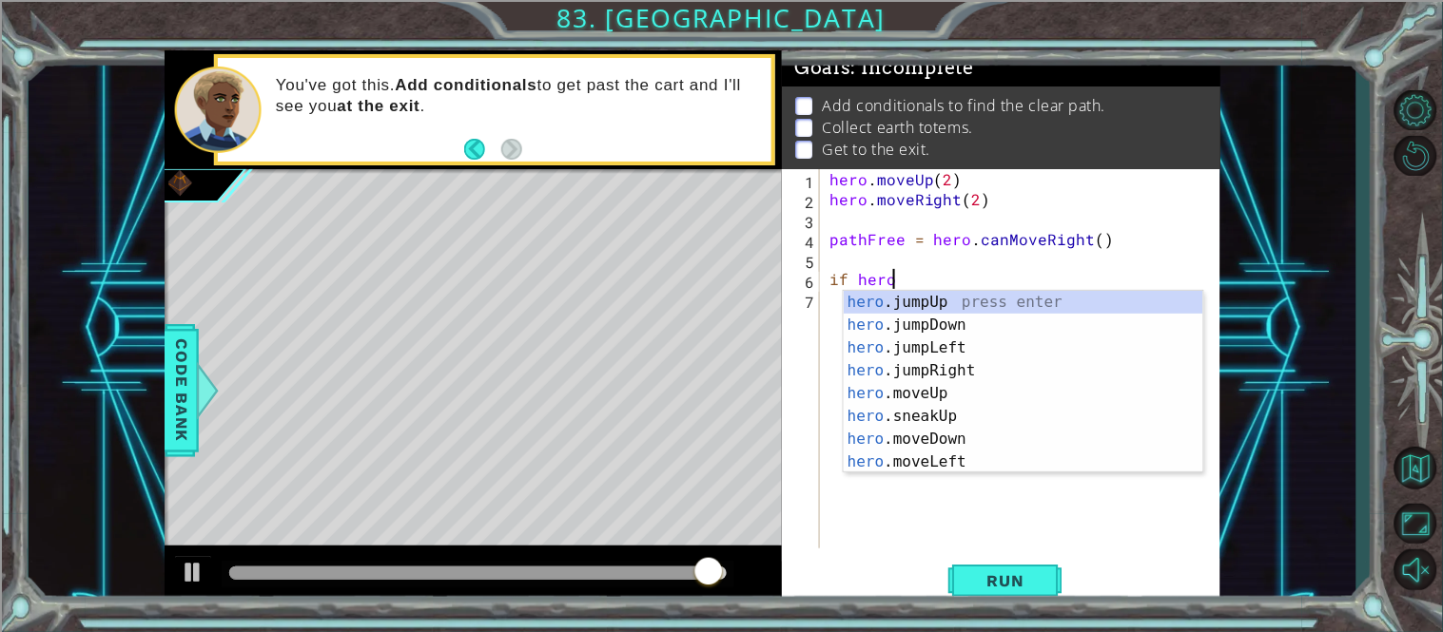
scroll to position [0, 2]
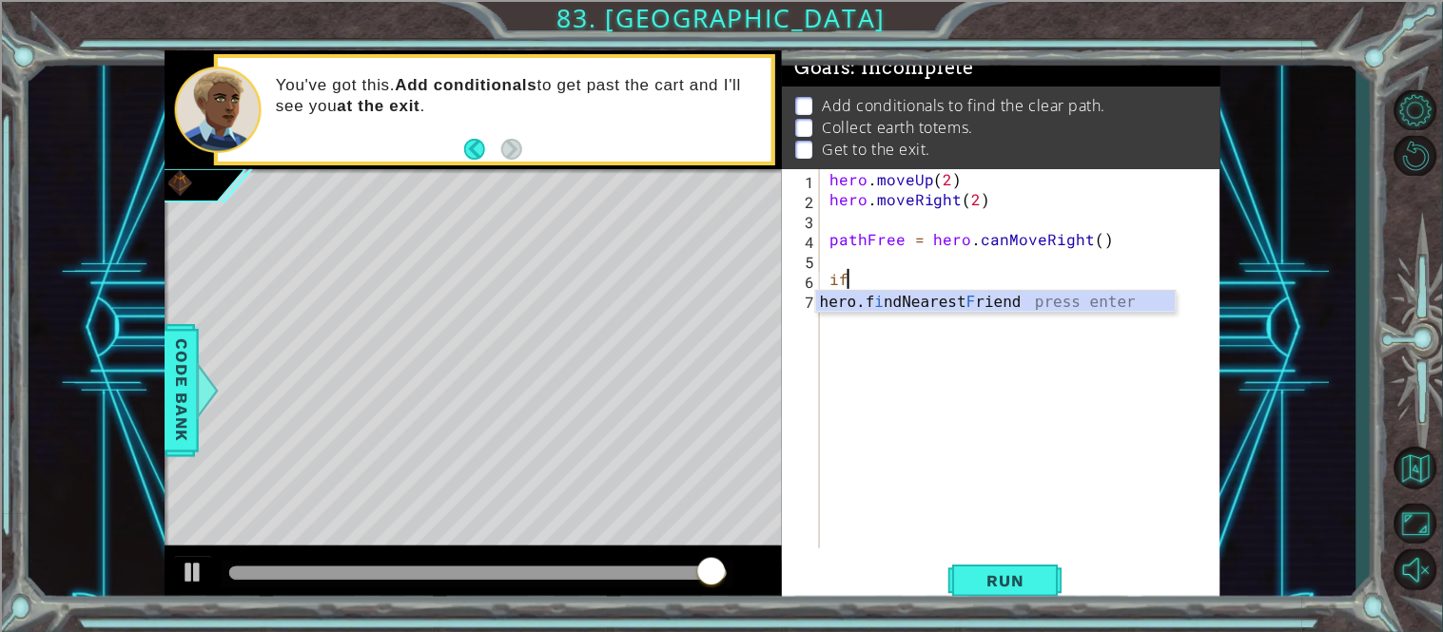
type textarea "i"
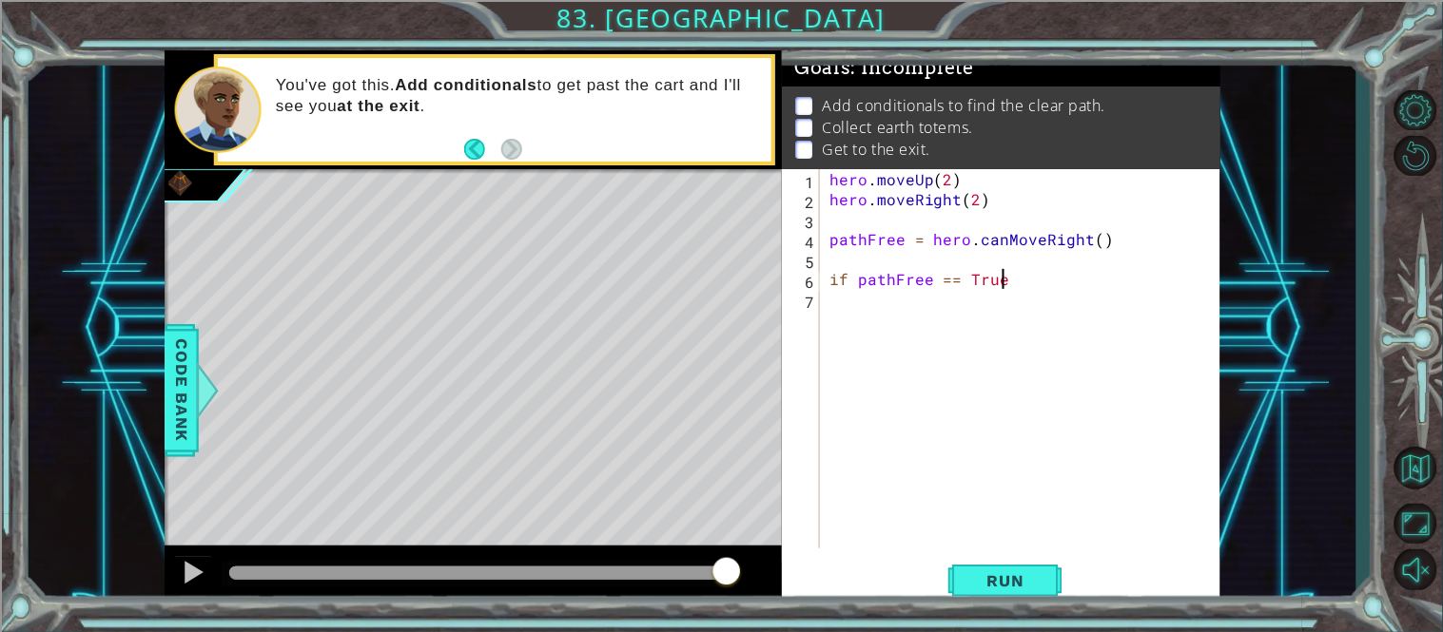
scroll to position [0, 10]
type textarea "if pathFree == True:"
click at [983, 572] on span "Run" at bounding box center [1005, 581] width 75 height 19
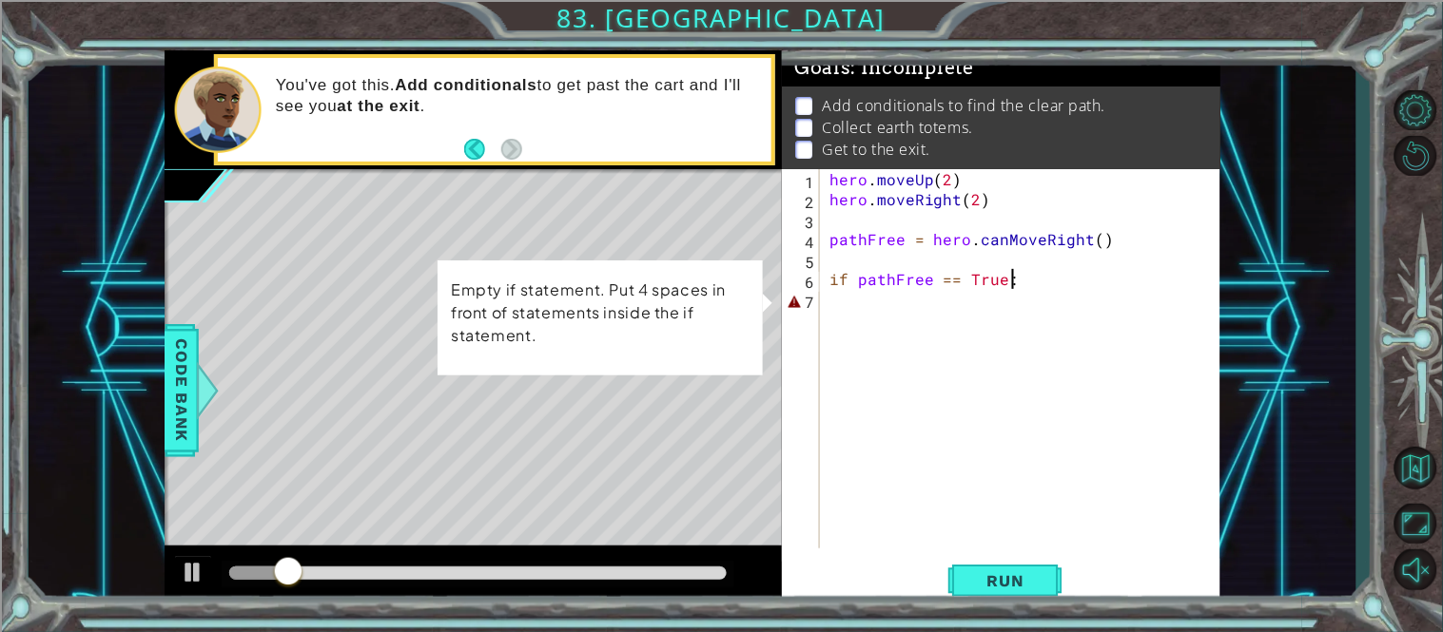
click at [901, 298] on div "hero . moveUp ( 2 ) hero . moveRight ( 2 ) pathFree = hero . canMoveRight ( ) i…" at bounding box center [1026, 378] width 400 height 419
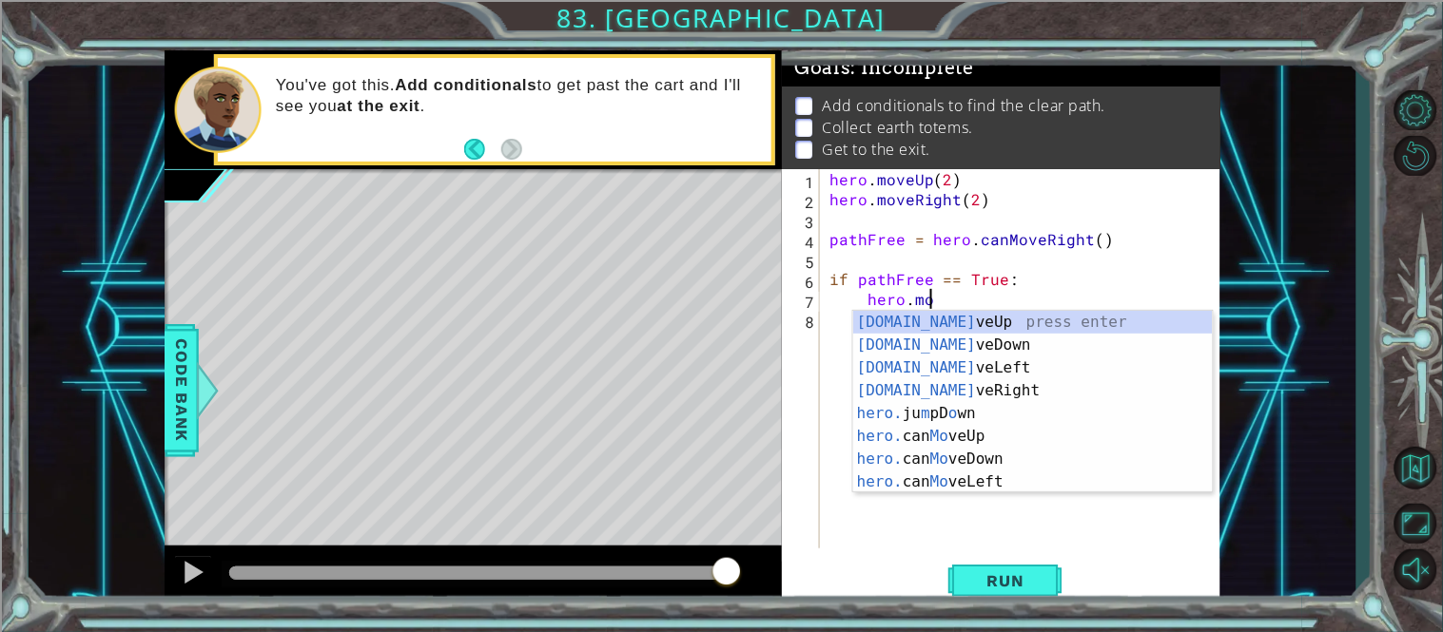
scroll to position [0, 5]
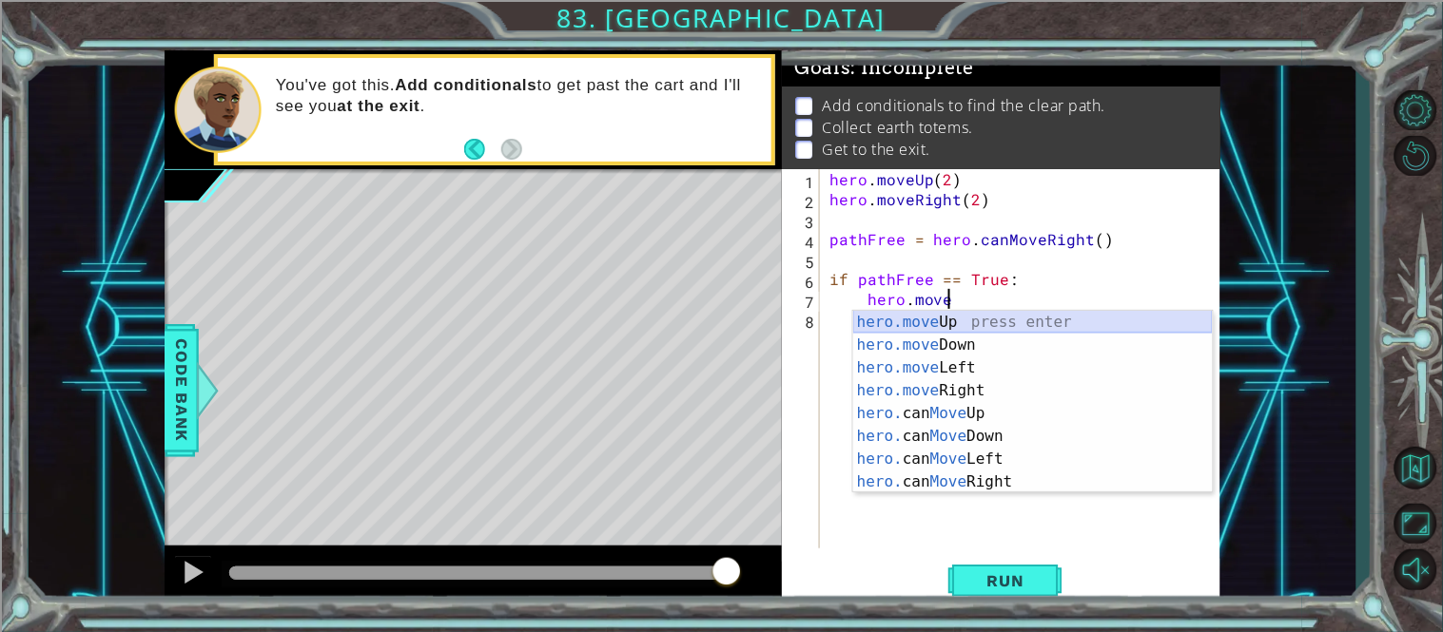
click at [964, 324] on div "hero.move Up press enter hero.move Down press enter hero.move Left press enter …" at bounding box center [1033, 425] width 360 height 228
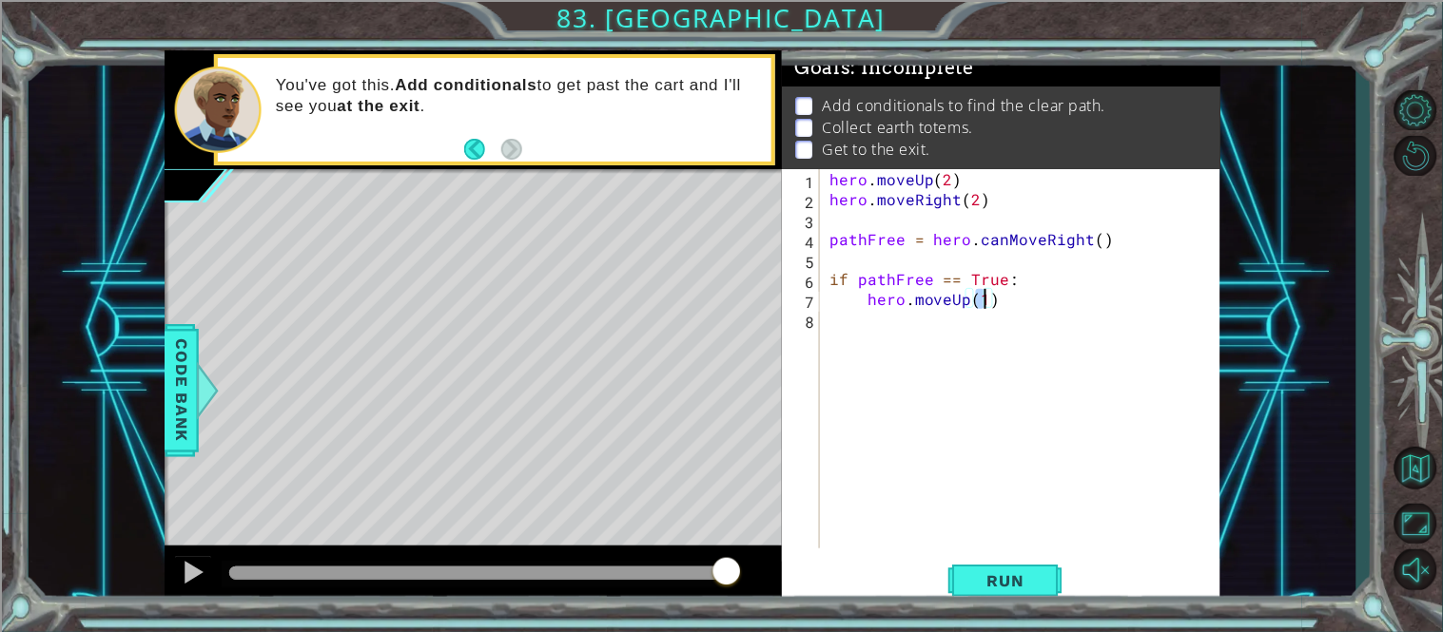
scroll to position [0, 8]
click at [965, 576] on button "Run" at bounding box center [1005, 581] width 114 height 44
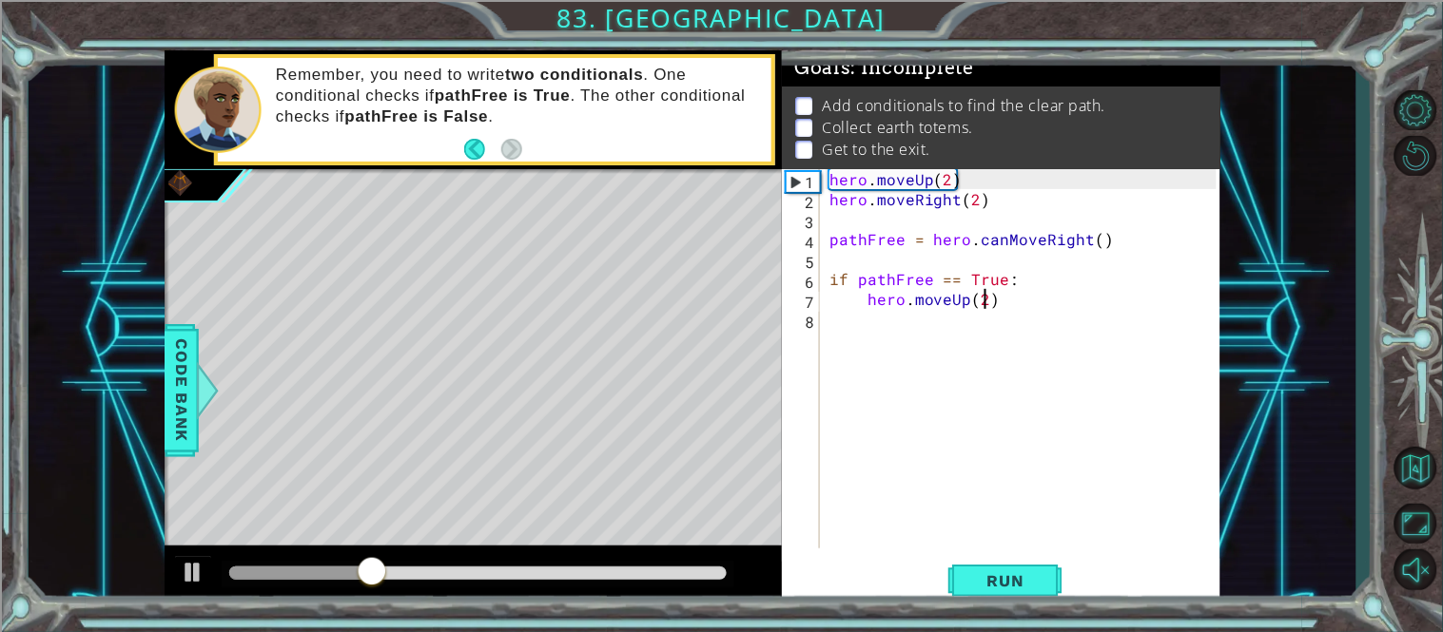
click at [964, 301] on div "hero . moveUp ( 2 ) hero . moveRight ( 2 ) pathFree = hero . canMoveRight ( ) i…" at bounding box center [1026, 378] width 400 height 419
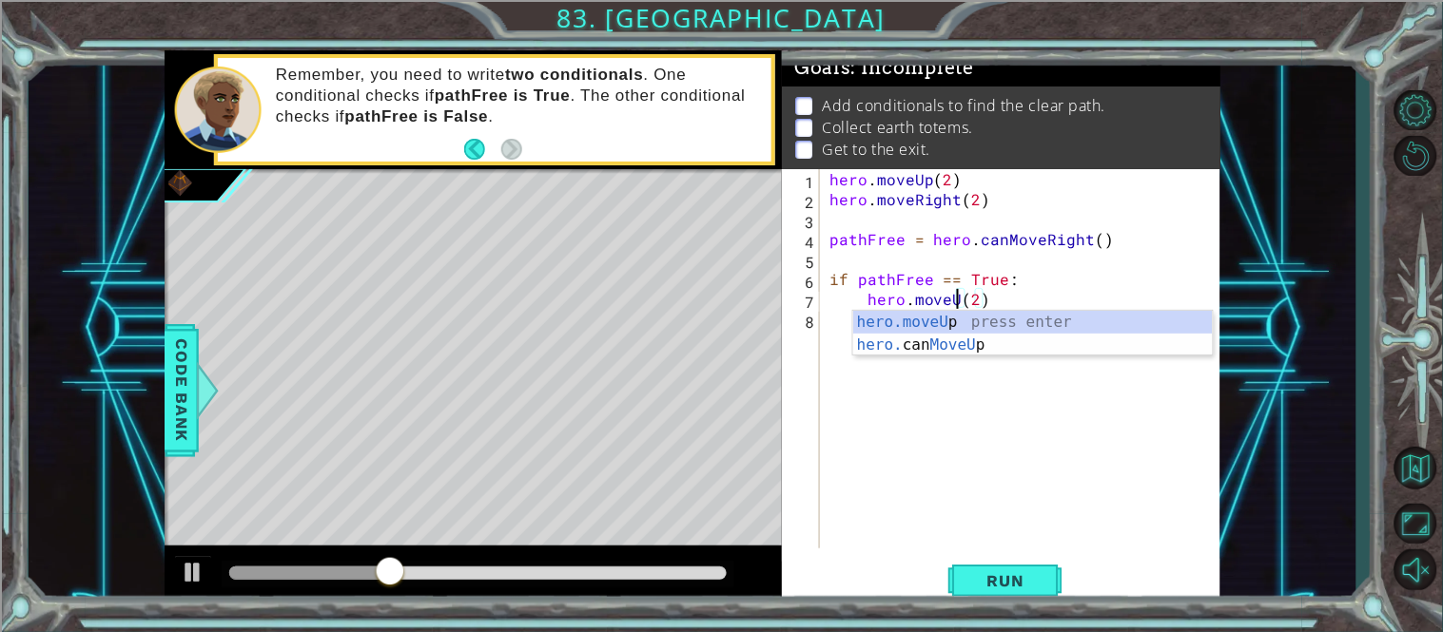
type textarea "hero.move(2)"
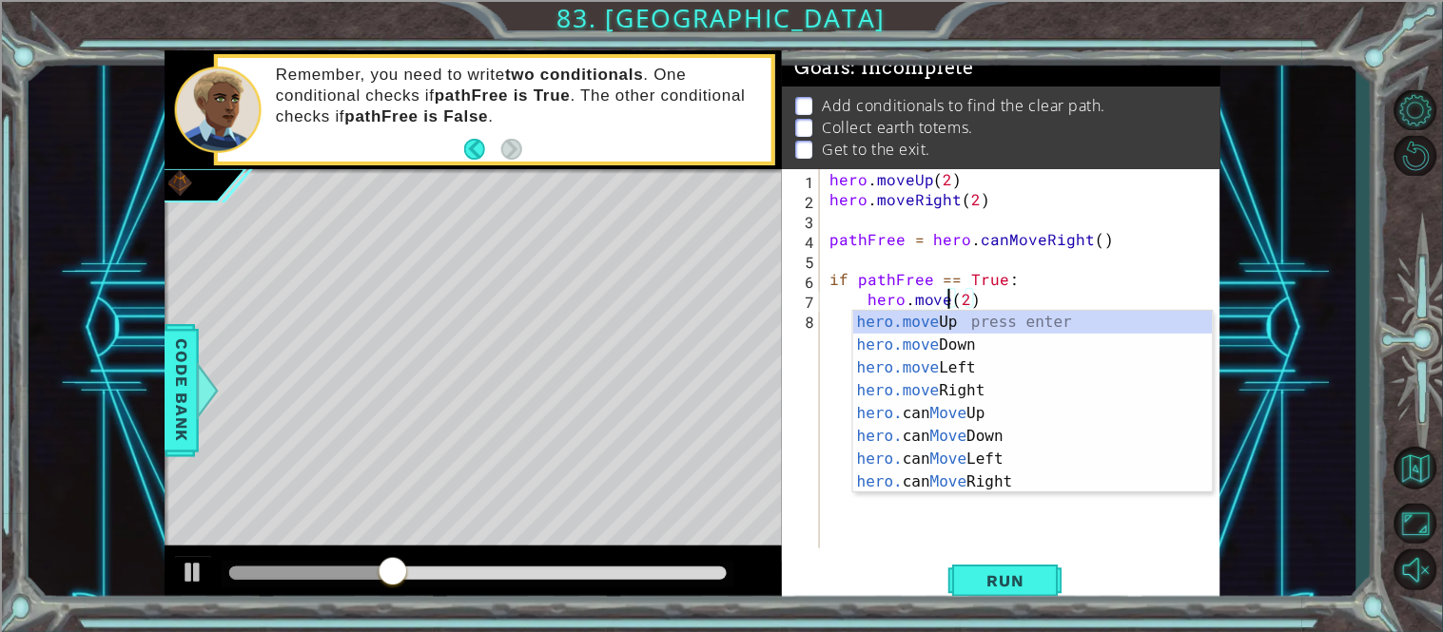
scroll to position [0, 7]
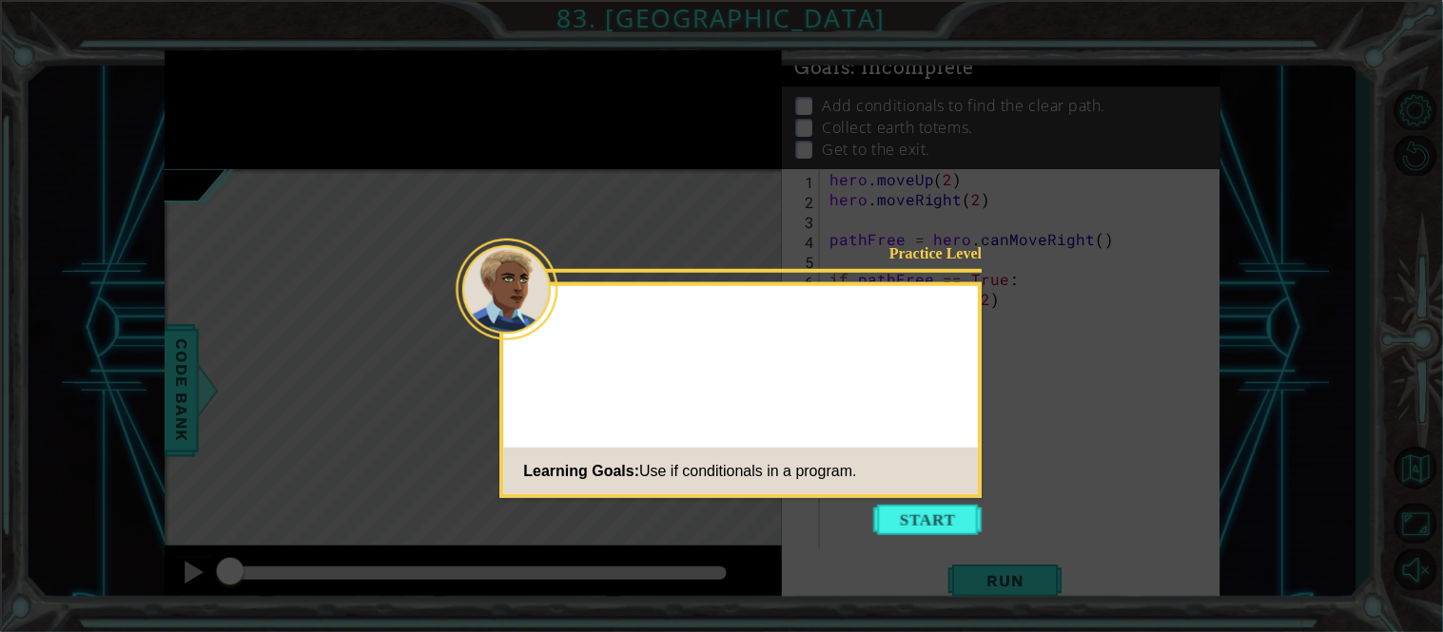
click at [916, 496] on div "Practice Level Learning Goals: Use if conditionals in a program." at bounding box center [741, 390] width 482 height 216
click at [915, 505] on button "Start" at bounding box center [928, 520] width 108 height 30
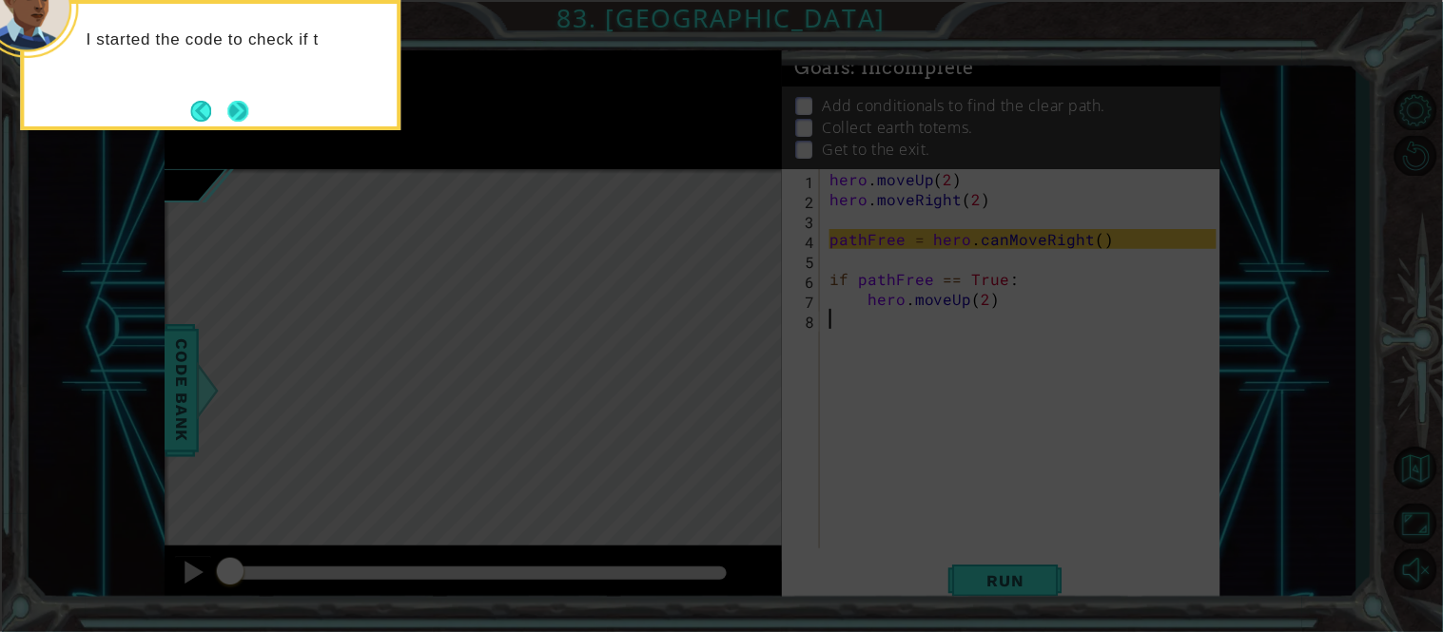
click at [245, 101] on button "Next" at bounding box center [237, 111] width 21 height 21
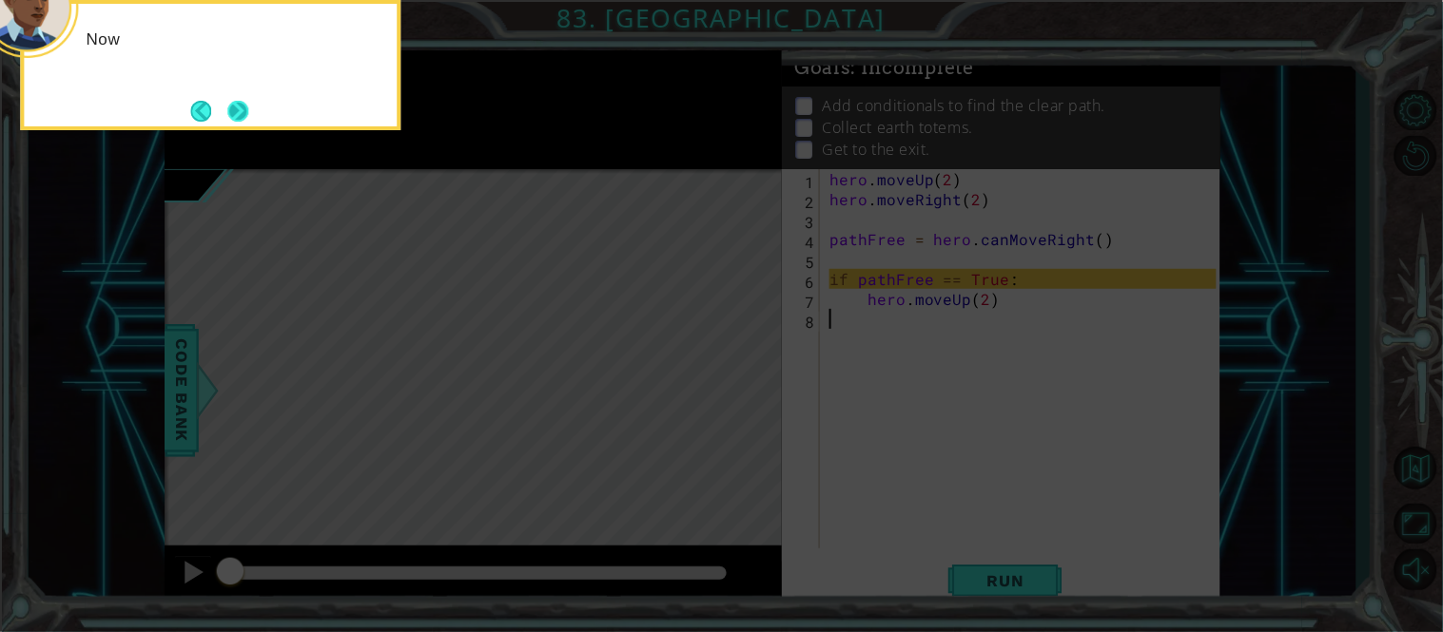
click at [245, 101] on button "Next" at bounding box center [237, 111] width 21 height 21
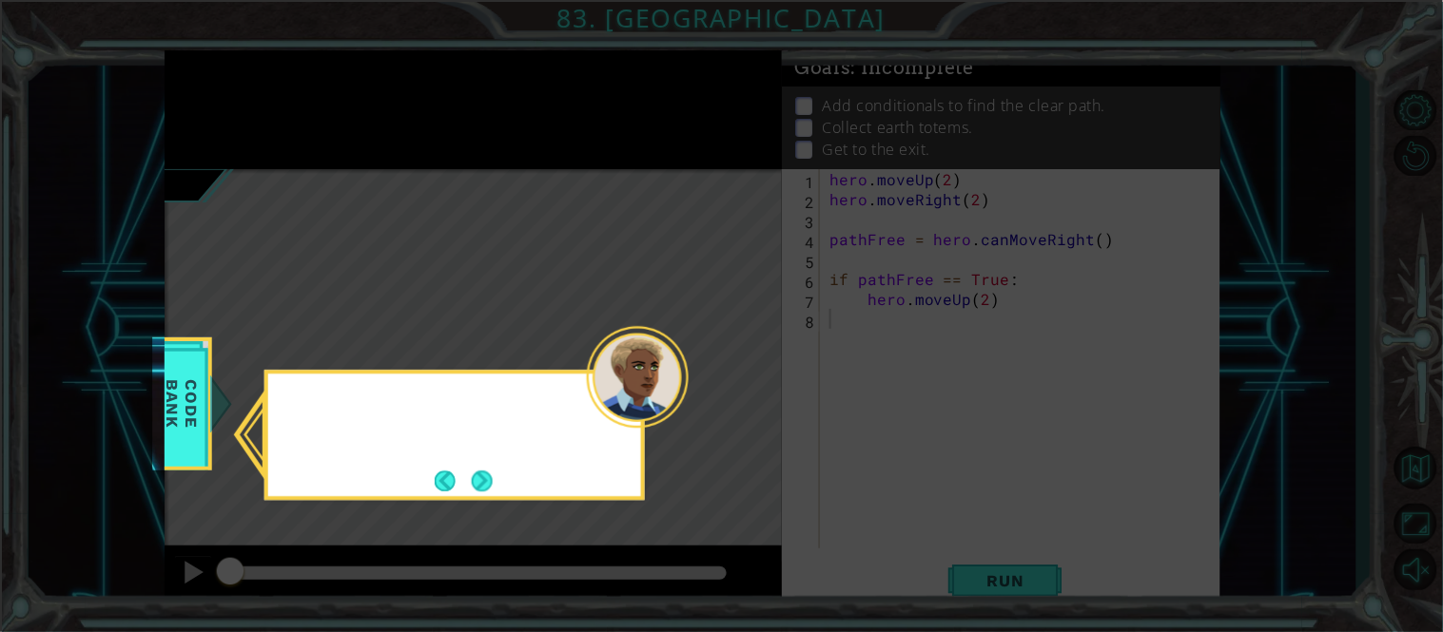
click at [245, 101] on icon at bounding box center [721, 316] width 1443 height 632
click at [462, 479] on button "Back" at bounding box center [453, 481] width 37 height 21
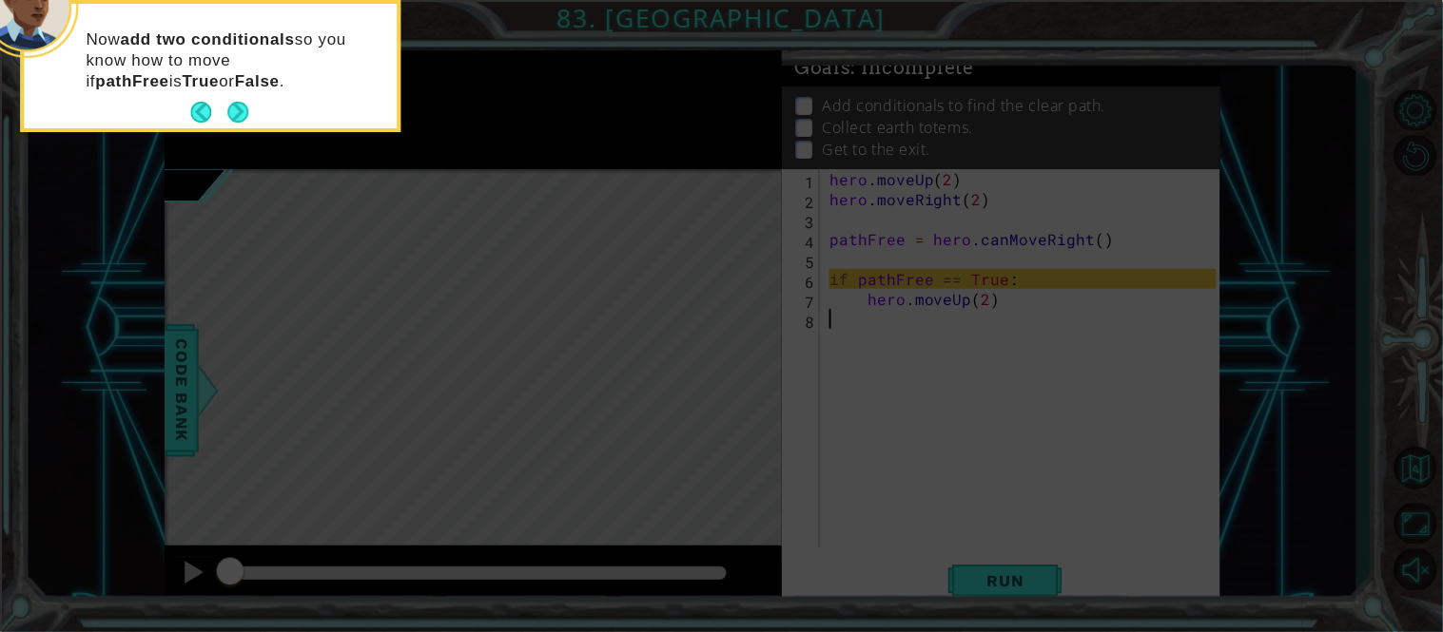
click at [462, 479] on icon at bounding box center [721, 95] width 1443 height 1076
click at [248, 102] on button "Next" at bounding box center [237, 112] width 21 height 21
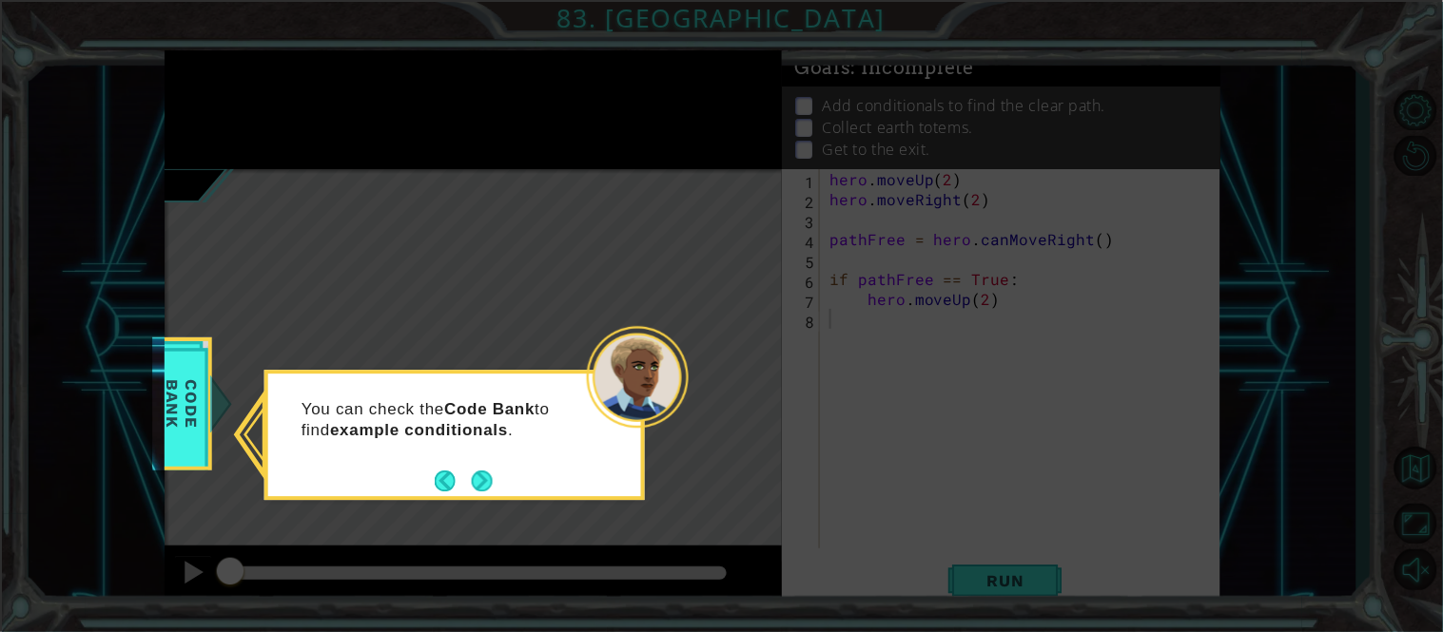
click at [484, 498] on div "You can check the Code Bank to find example conditionals ." at bounding box center [454, 435] width 380 height 130
click at [480, 476] on button "Next" at bounding box center [482, 481] width 21 height 21
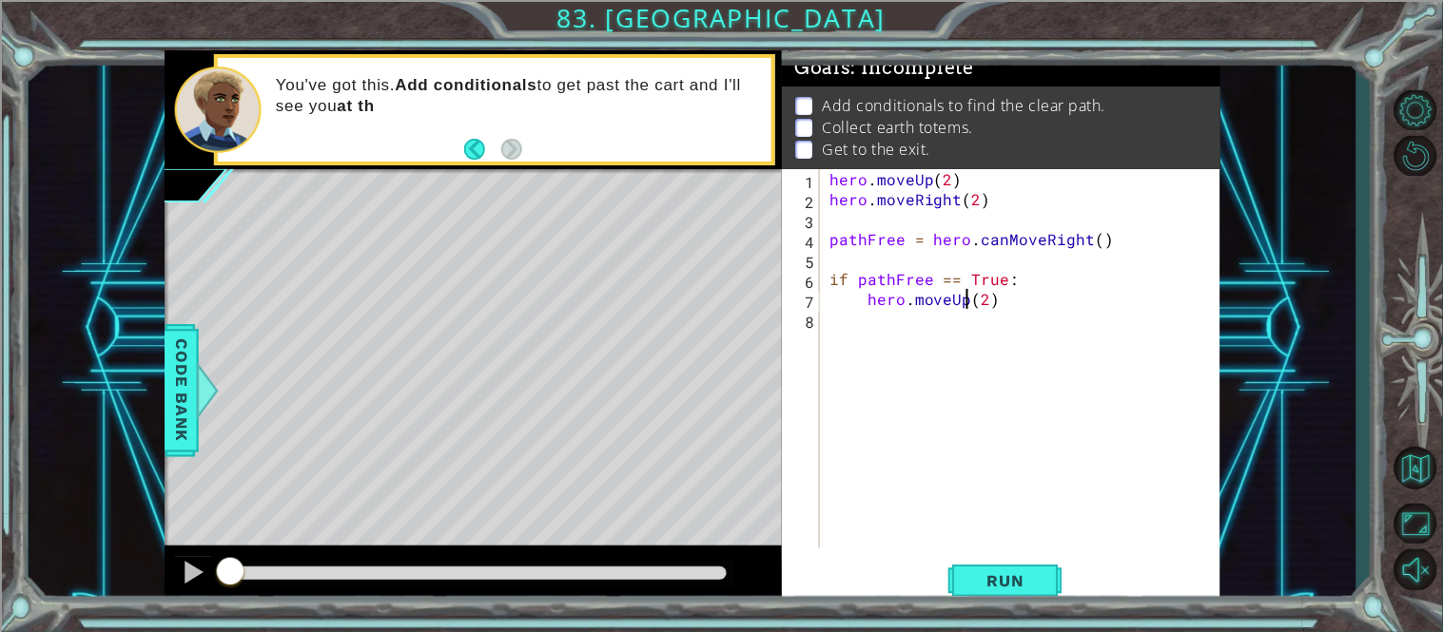
click at [965, 301] on div "hero . moveUp ( 2 ) hero . moveRight ( 2 ) pathFree = hero . canMoveRight ( ) i…" at bounding box center [1026, 378] width 400 height 419
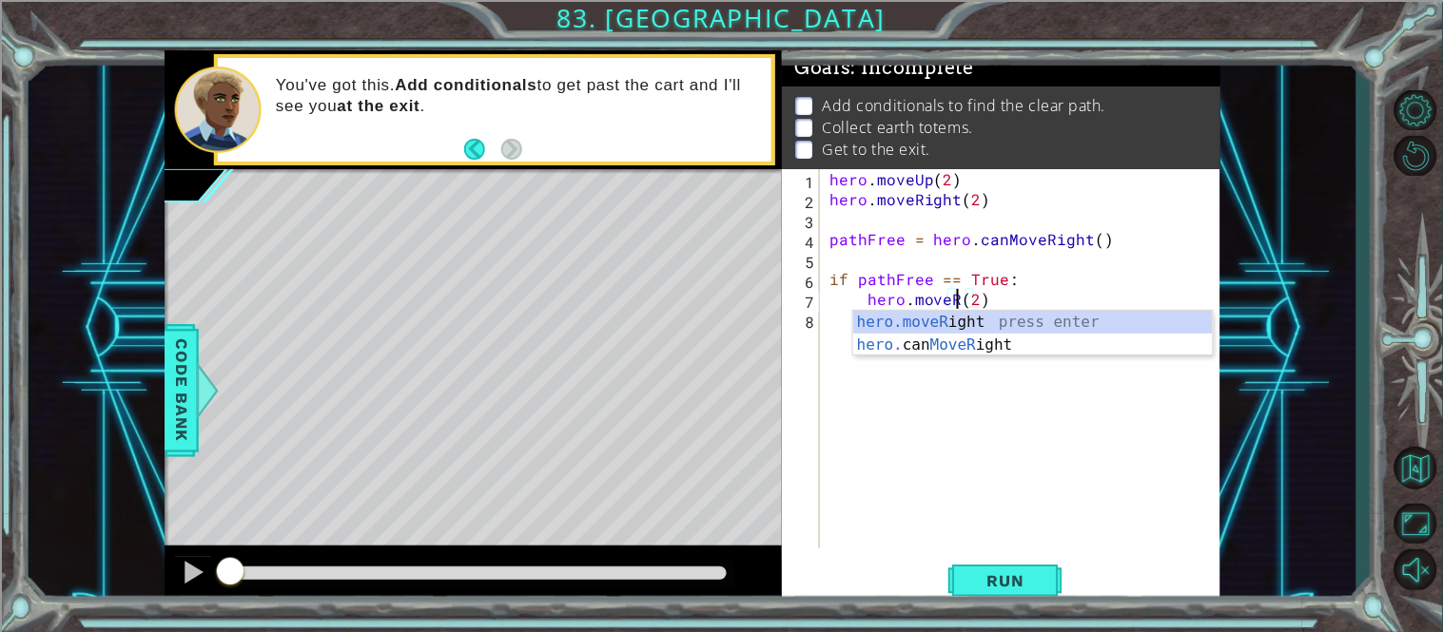
scroll to position [0, 7]
click at [1010, 339] on div "hero.moveR ight press enter hero. can MoveR ight press enter" at bounding box center [1033, 356] width 360 height 91
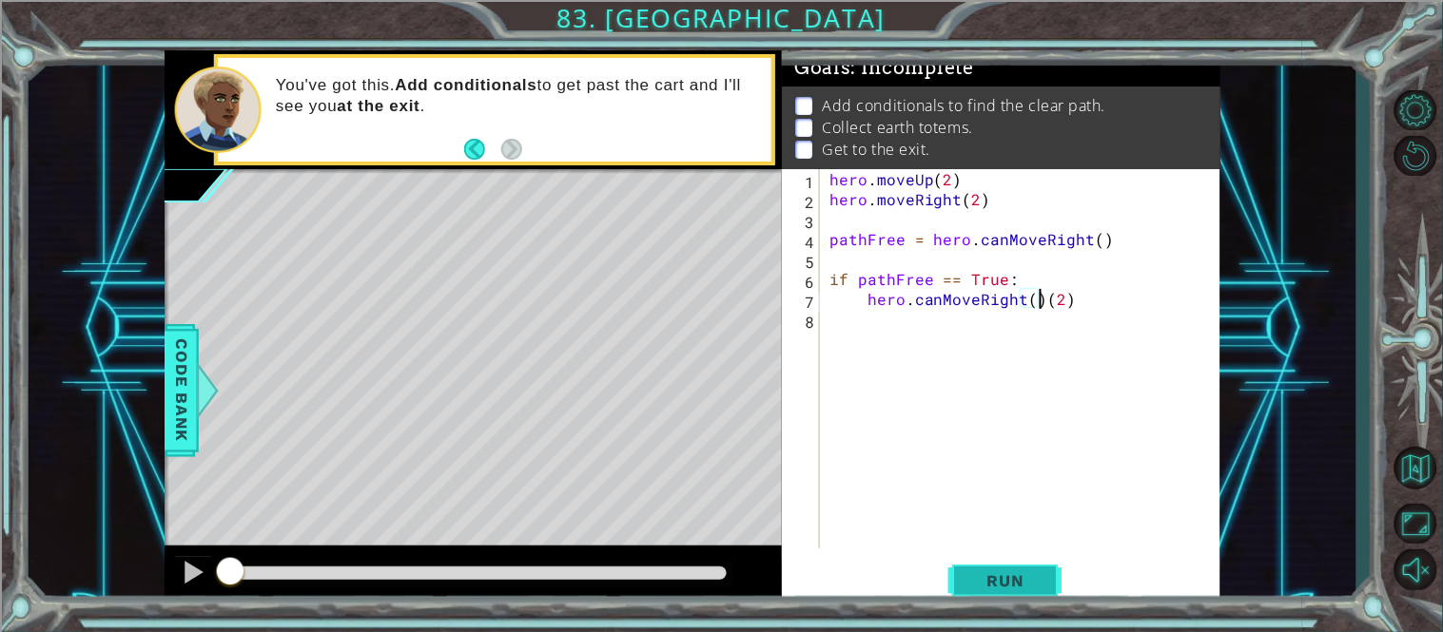
click at [994, 591] on span "Run" at bounding box center [1005, 581] width 75 height 19
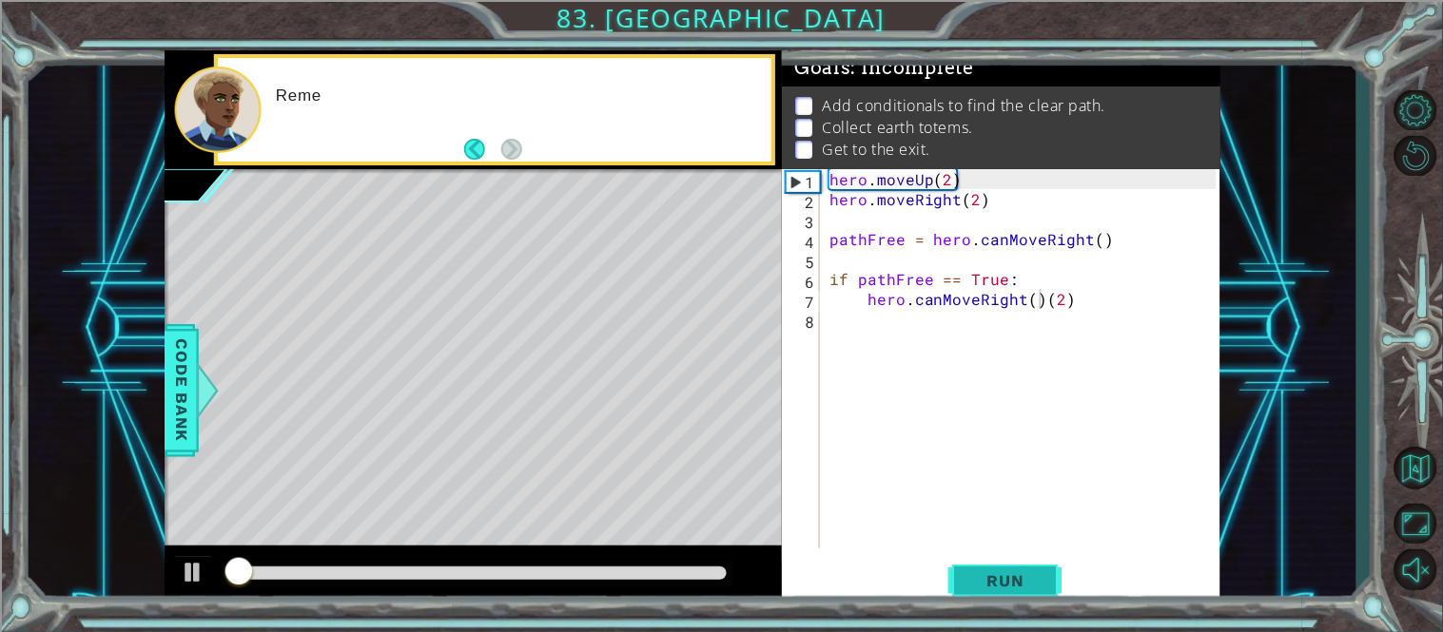
click at [994, 589] on span "Run" at bounding box center [1005, 581] width 75 height 19
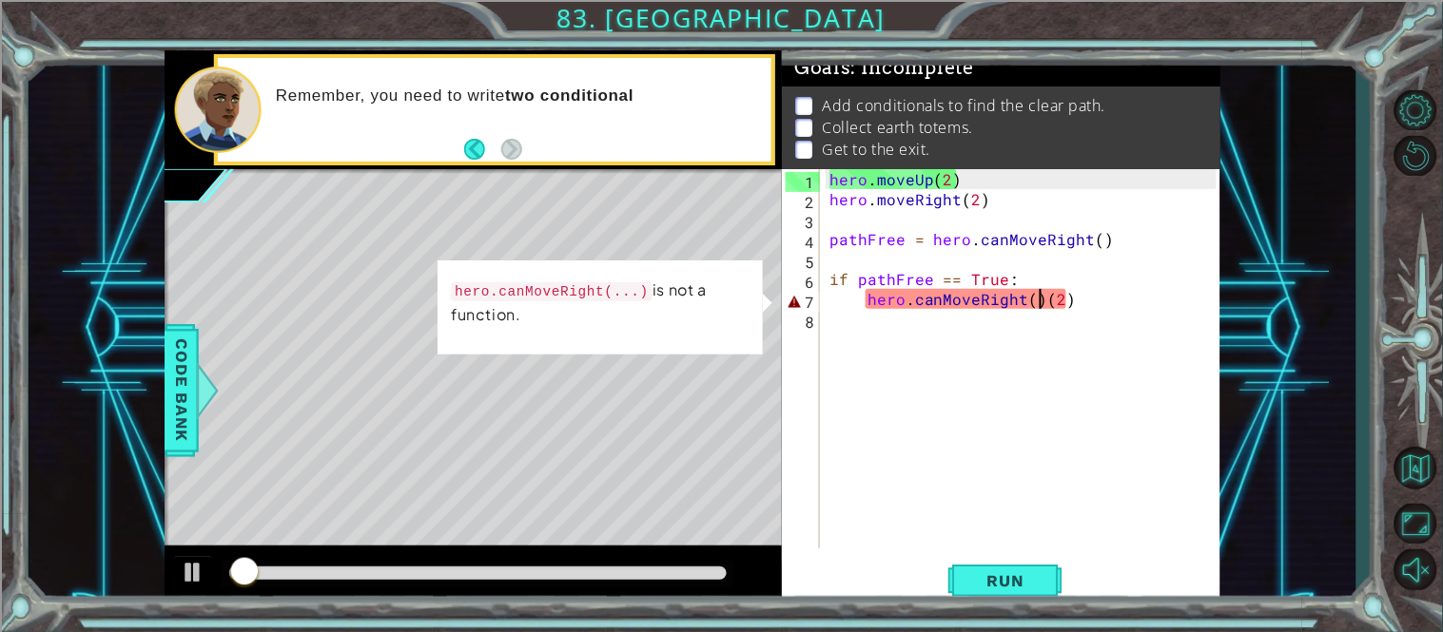
click at [1038, 298] on div "hero . moveUp ( 2 ) hero . moveRight ( 2 ) pathFree = hero . canMoveRight ( ) i…" at bounding box center [1026, 378] width 400 height 419
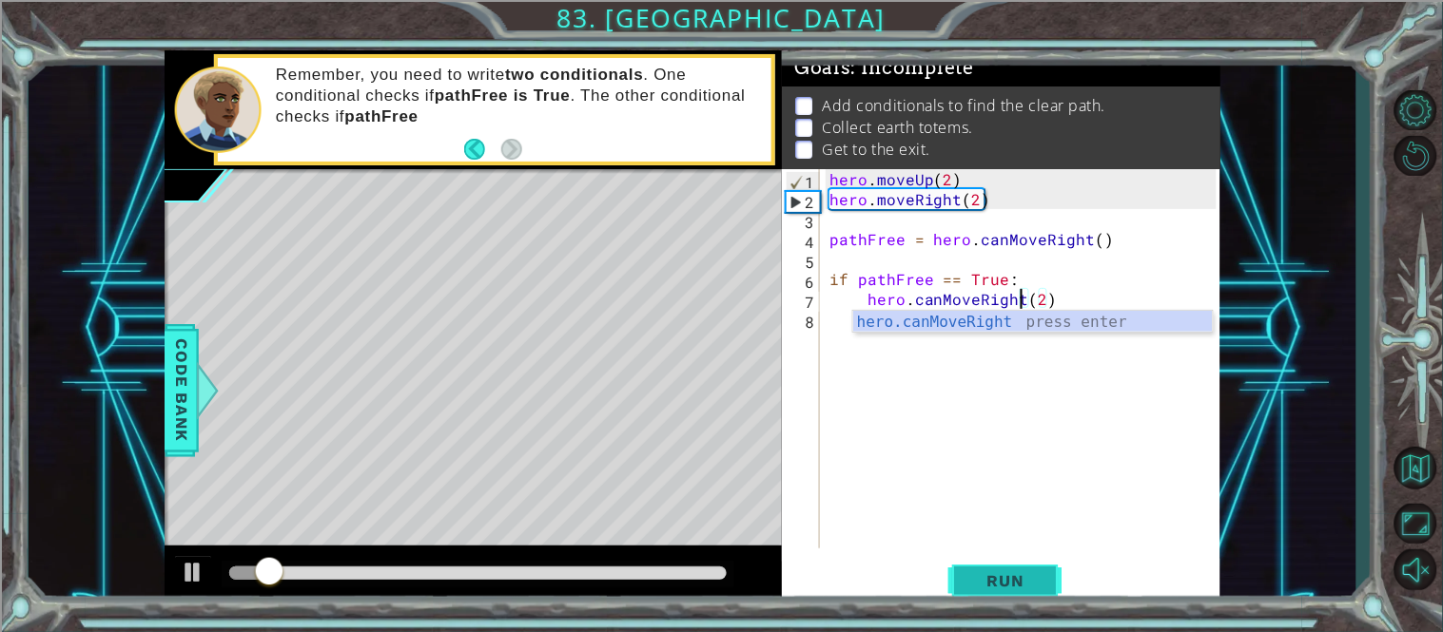
click at [985, 572] on span "Run" at bounding box center [1005, 581] width 75 height 19
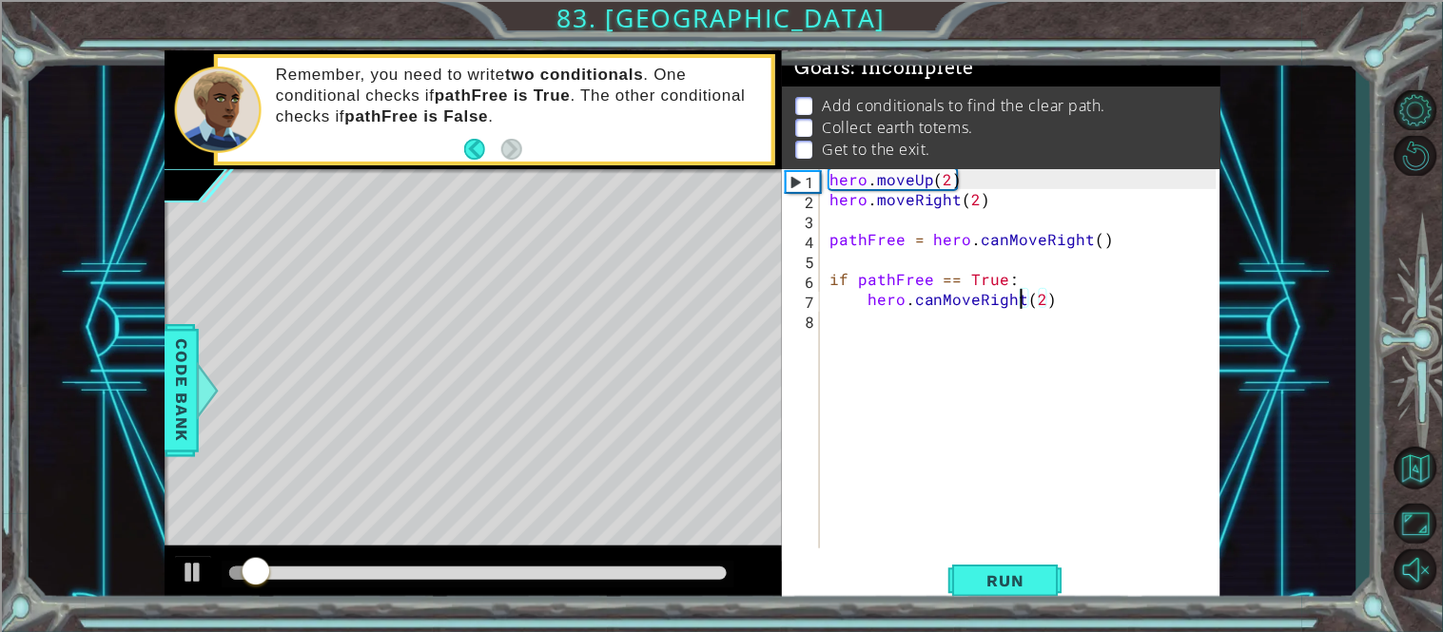
click at [940, 301] on div "hero . moveUp ( 2 ) hero . moveRight ( 2 ) pathFree = hero . canMoveRight ( ) i…" at bounding box center [1026, 378] width 400 height 419
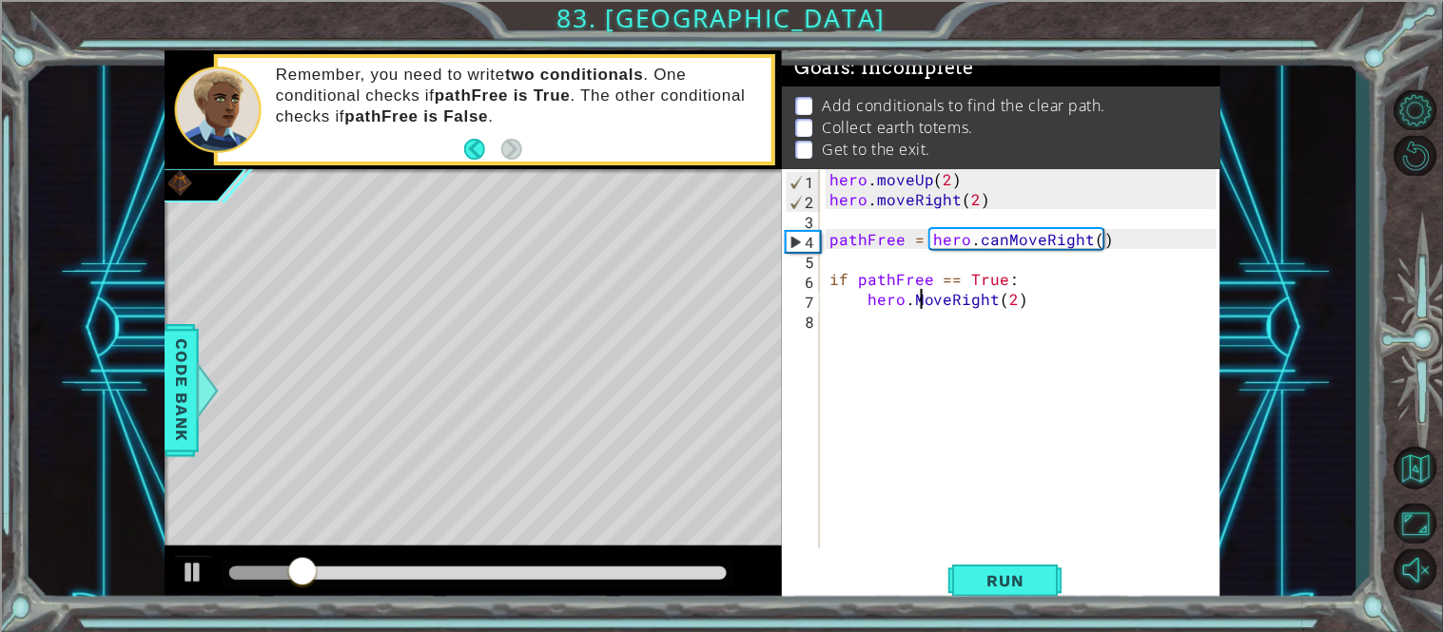
click at [921, 295] on div "hero . moveUp ( 2 ) hero . moveRight ( 2 ) pathFree = hero . canMoveRight ( ) i…" at bounding box center [1026, 378] width 400 height 419
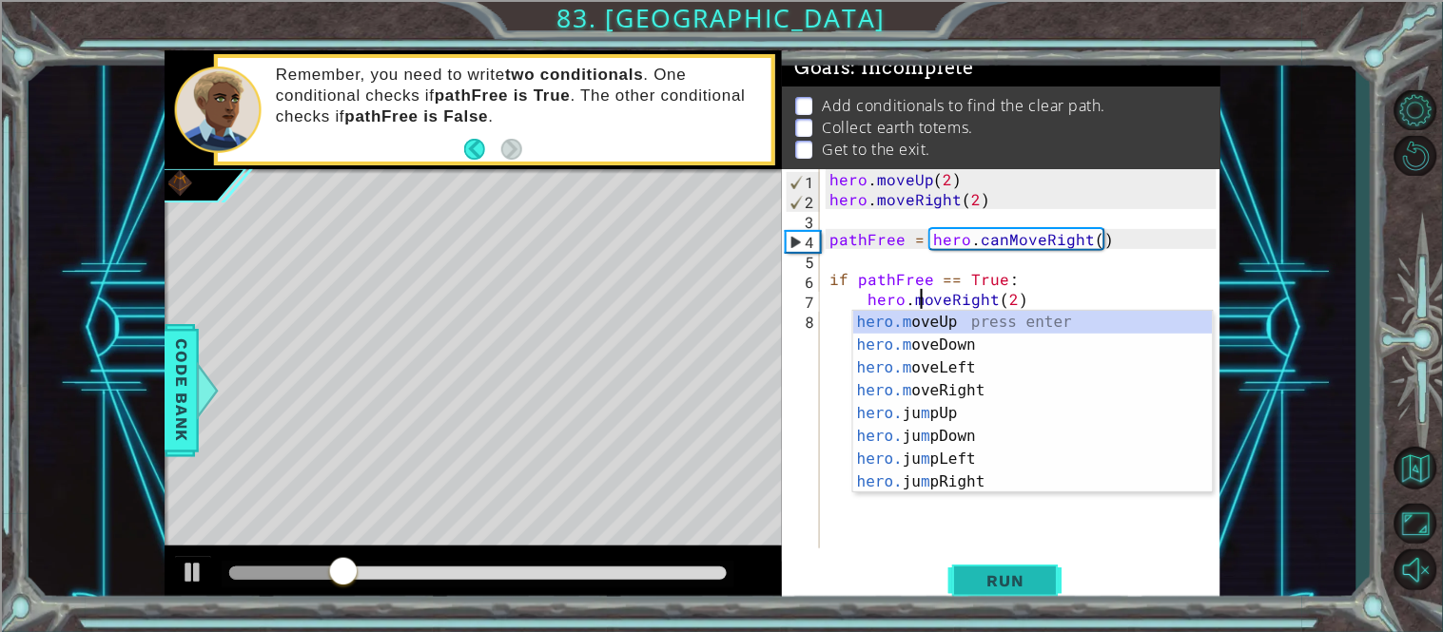
type textarea "hero.moveRight(2)"
click at [989, 574] on span "Run" at bounding box center [1005, 581] width 75 height 19
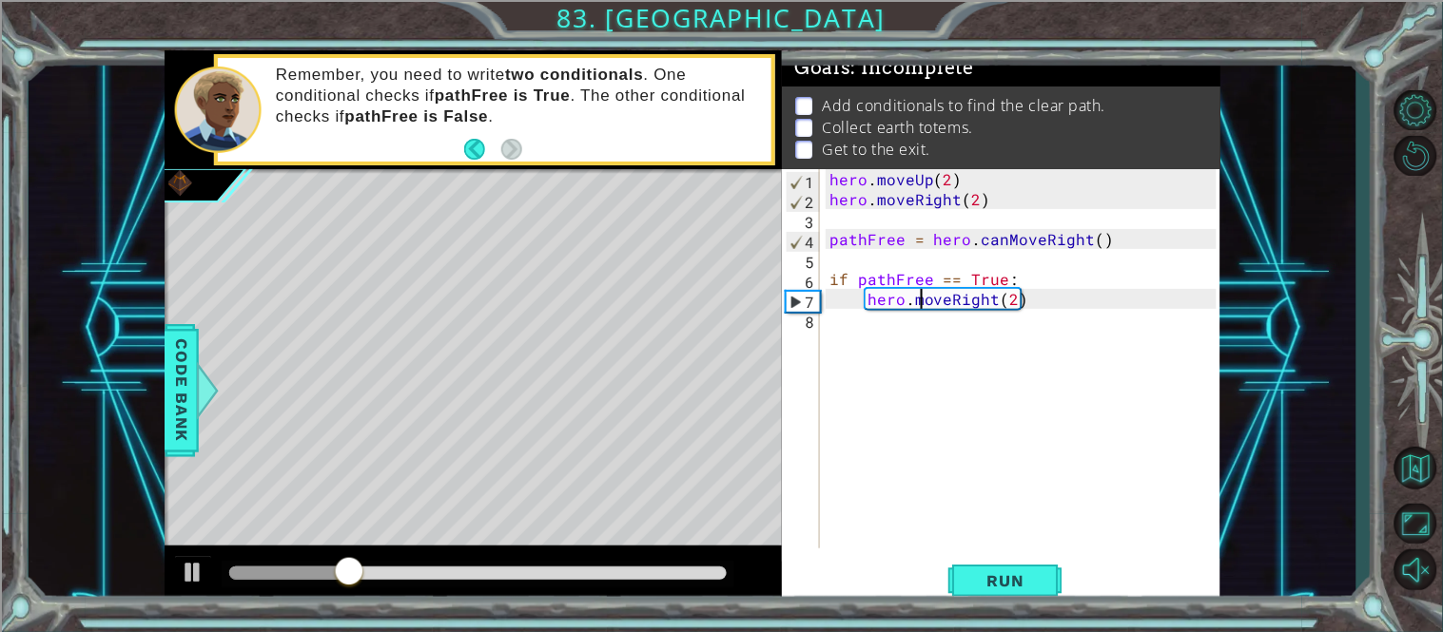
click at [868, 326] on div "hero . moveUp ( 2 ) hero . moveRight ( 2 ) pathFree = hero . canMoveRight ( ) i…" at bounding box center [1026, 378] width 400 height 419
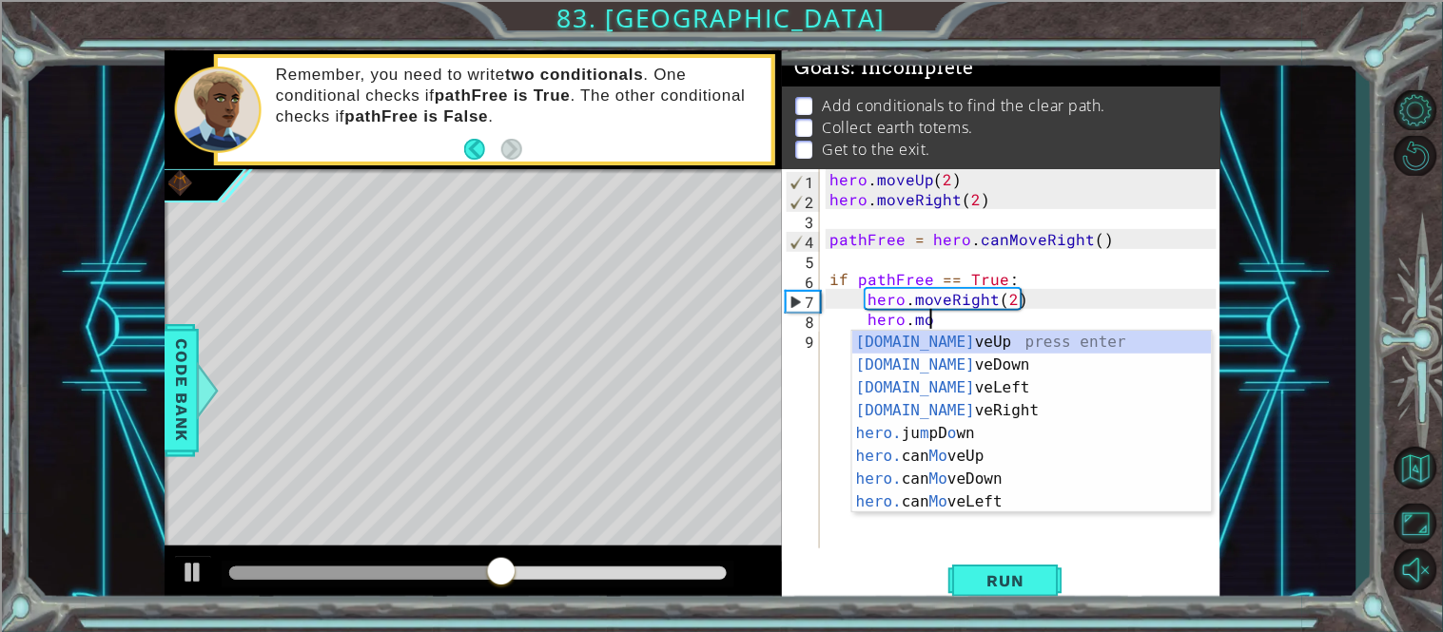
scroll to position [0, 5]
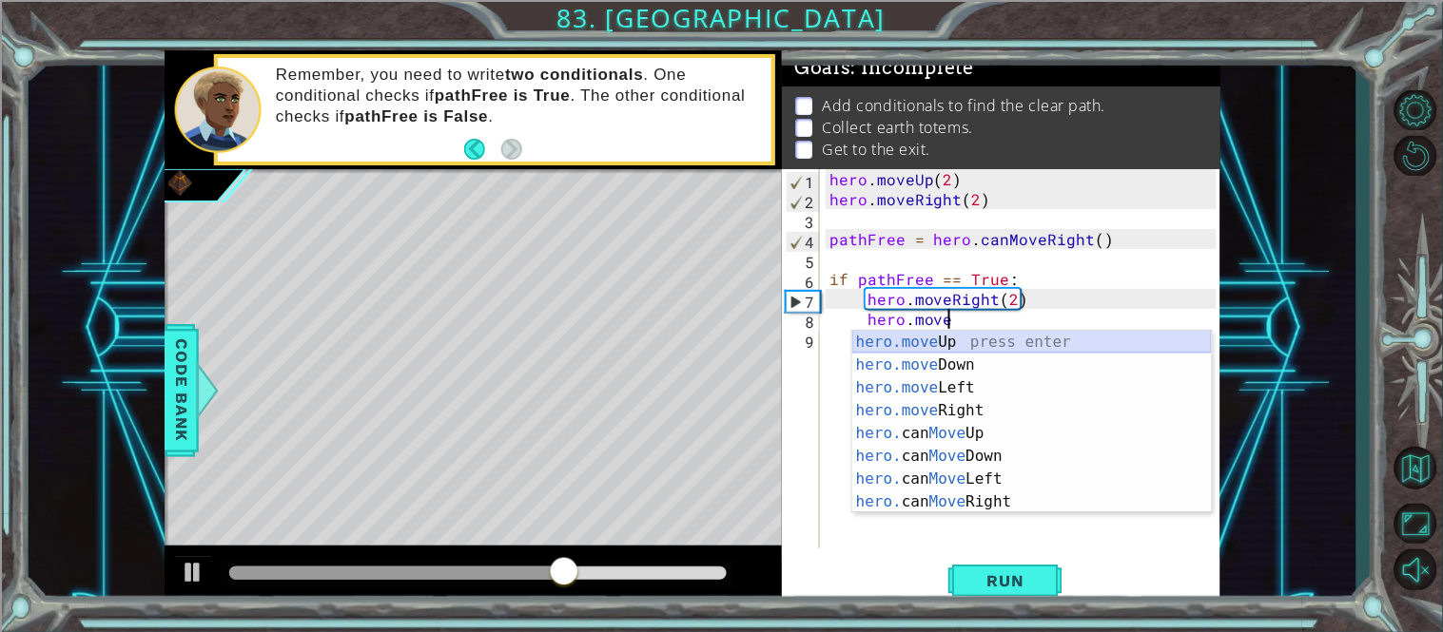
click at [930, 331] on div "hero.move Up press enter hero.move Down press enter hero.move Left press enter …" at bounding box center [1032, 445] width 360 height 228
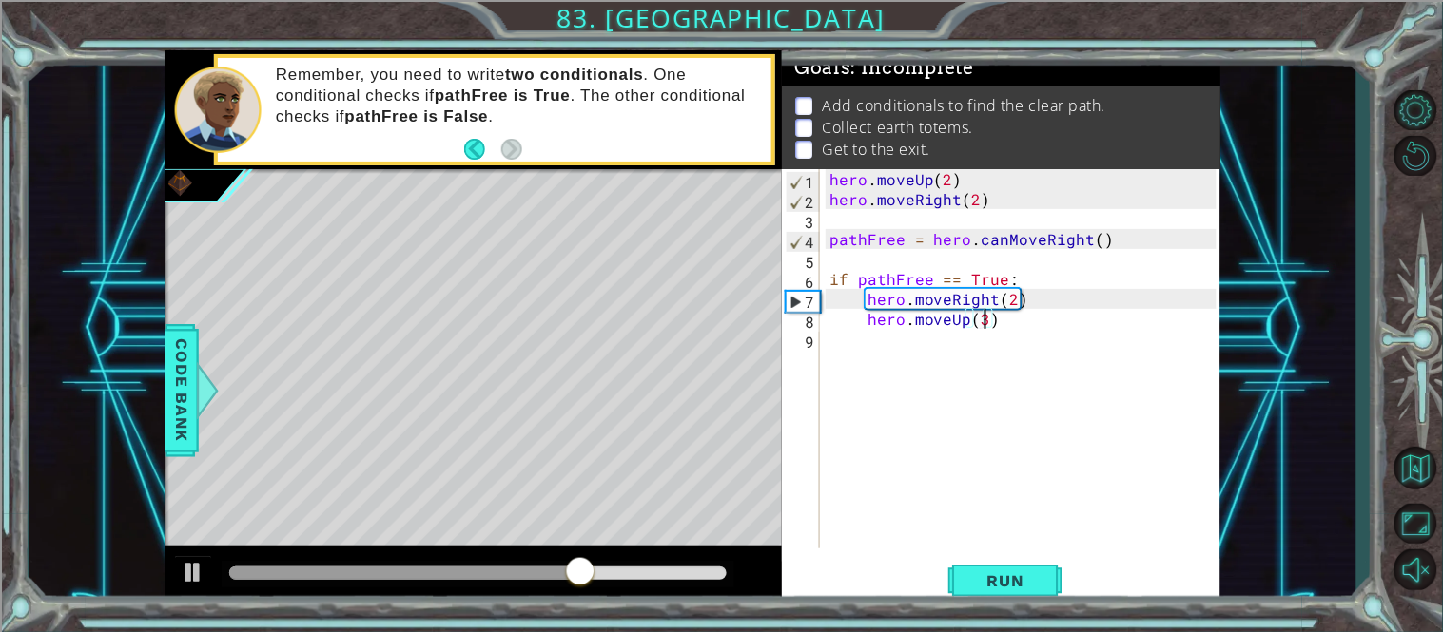
scroll to position [0, 8]
click at [1058, 617] on div "1 ההההההההההההההההההההההההההההההההההההההההההההההההההההההההההההההההההההההההההההה…" at bounding box center [721, 316] width 1443 height 632
click at [1022, 586] on span "Run" at bounding box center [1005, 581] width 75 height 19
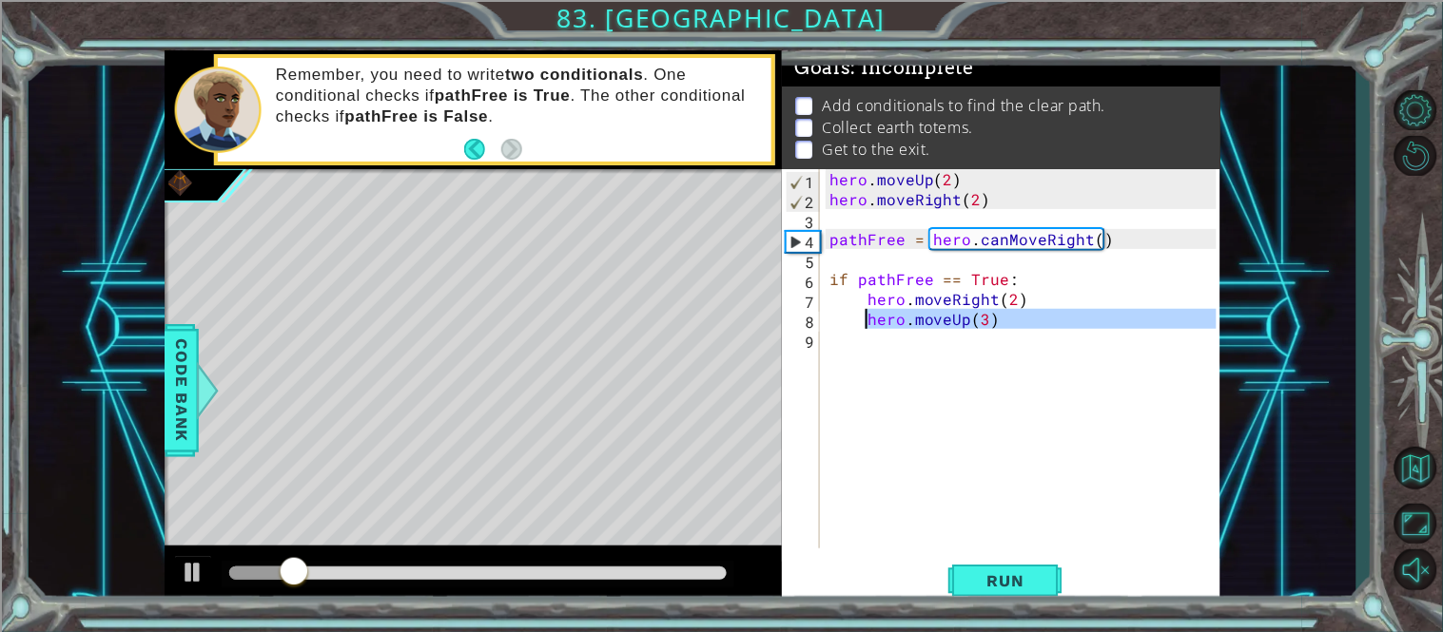
drag, startPoint x: 1017, startPoint y: 330, endPoint x: 860, endPoint y: 323, distance: 157.1
click at [860, 323] on div "hero . moveUp ( 2 ) hero . moveRight ( 2 ) pathFree = hero . canMoveRight ( ) i…" at bounding box center [1026, 378] width 400 height 419
type textarea "hero.moveUp(3)"
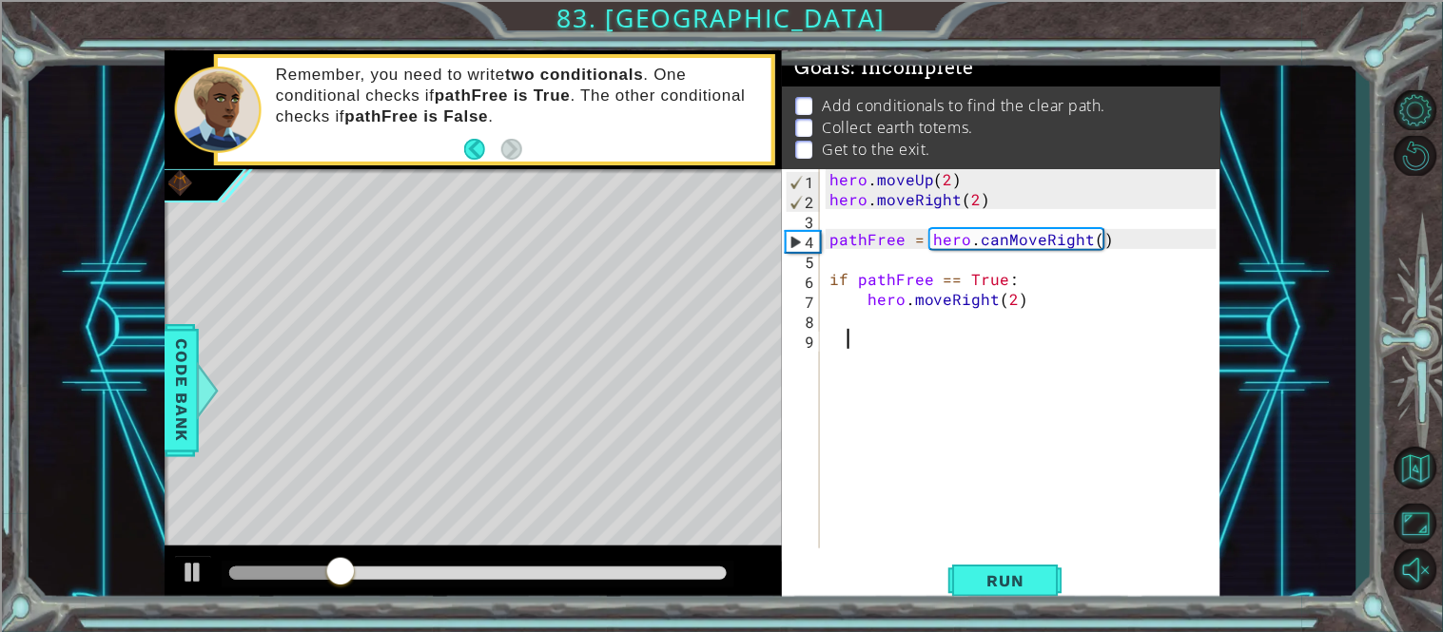
scroll to position [0, 0]
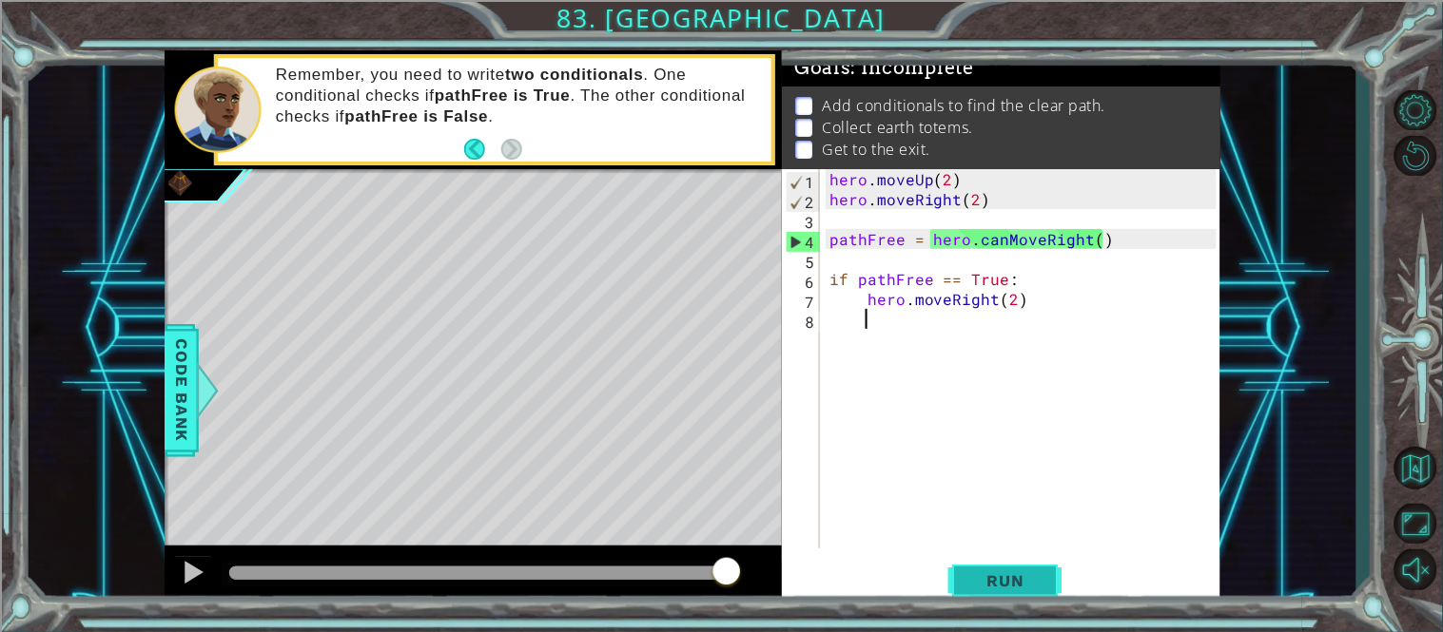
click at [1004, 575] on span "Run" at bounding box center [1005, 581] width 75 height 19
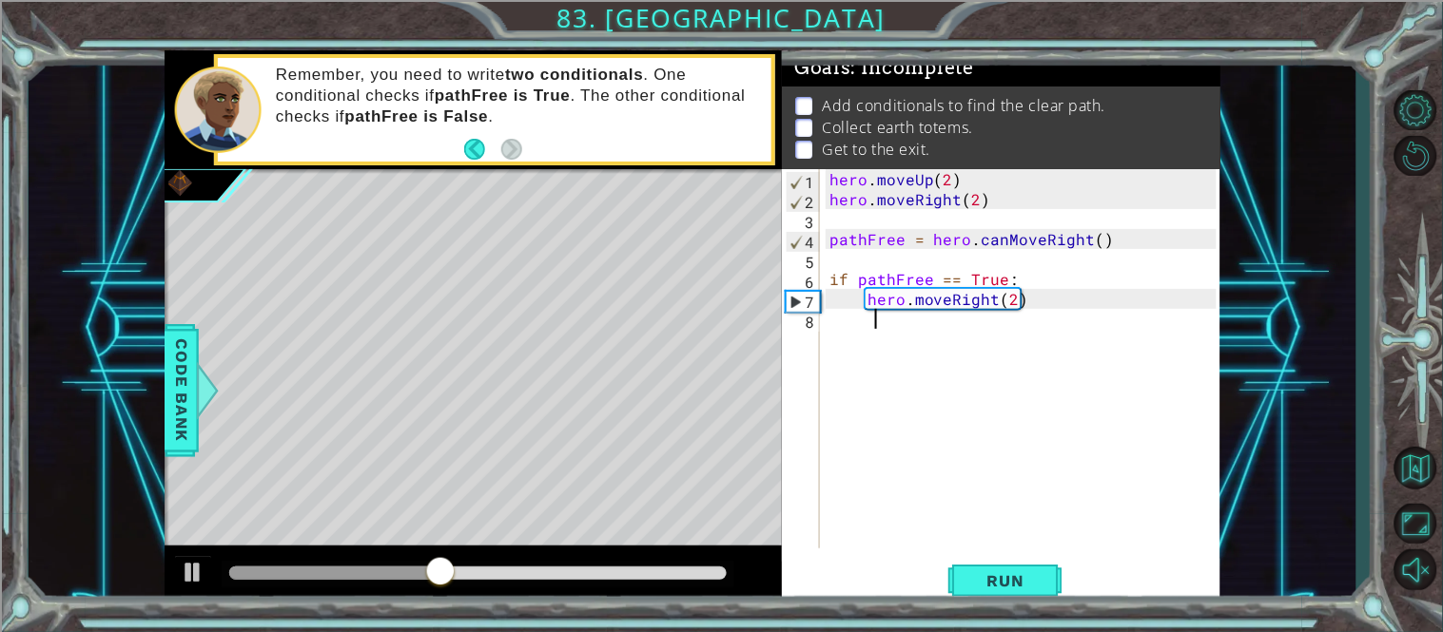
type textarea "\"
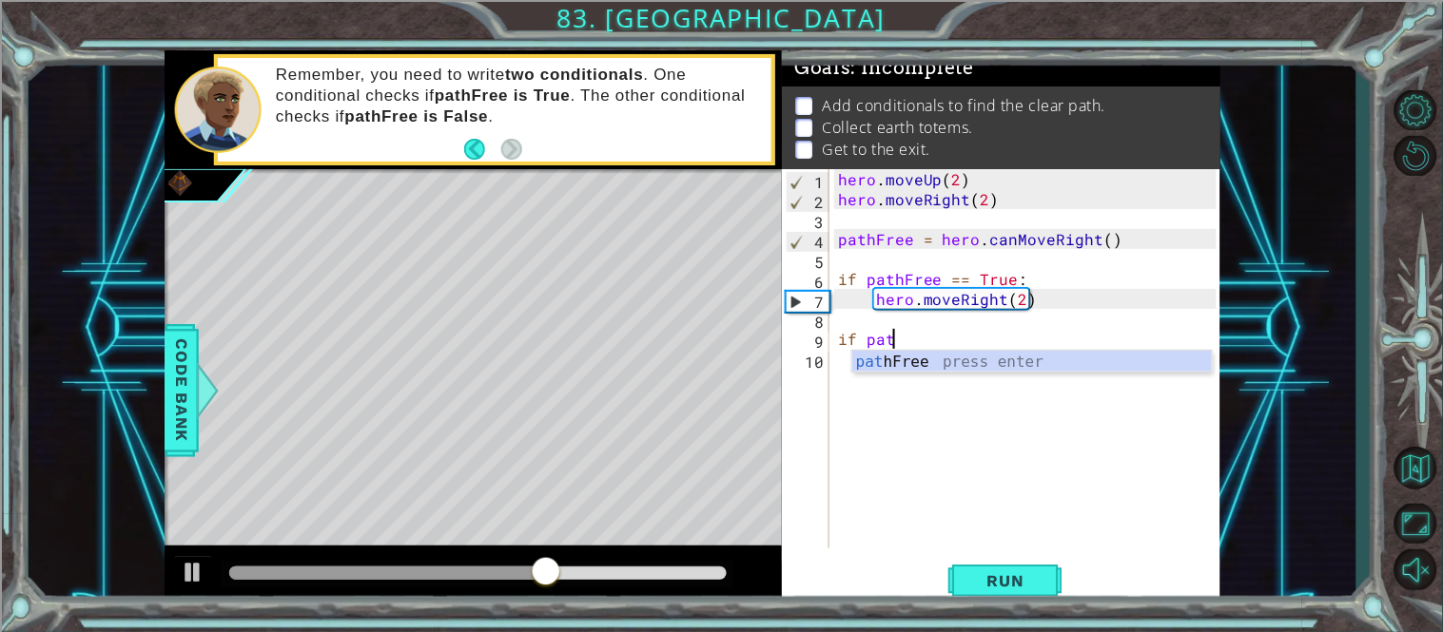
type textarea "if path"
click at [931, 374] on div "hero . moveUp ( 2 ) hero . moveRight ( 2 ) pathFree = hero . canMoveRight ( ) i…" at bounding box center [1030, 378] width 392 height 419
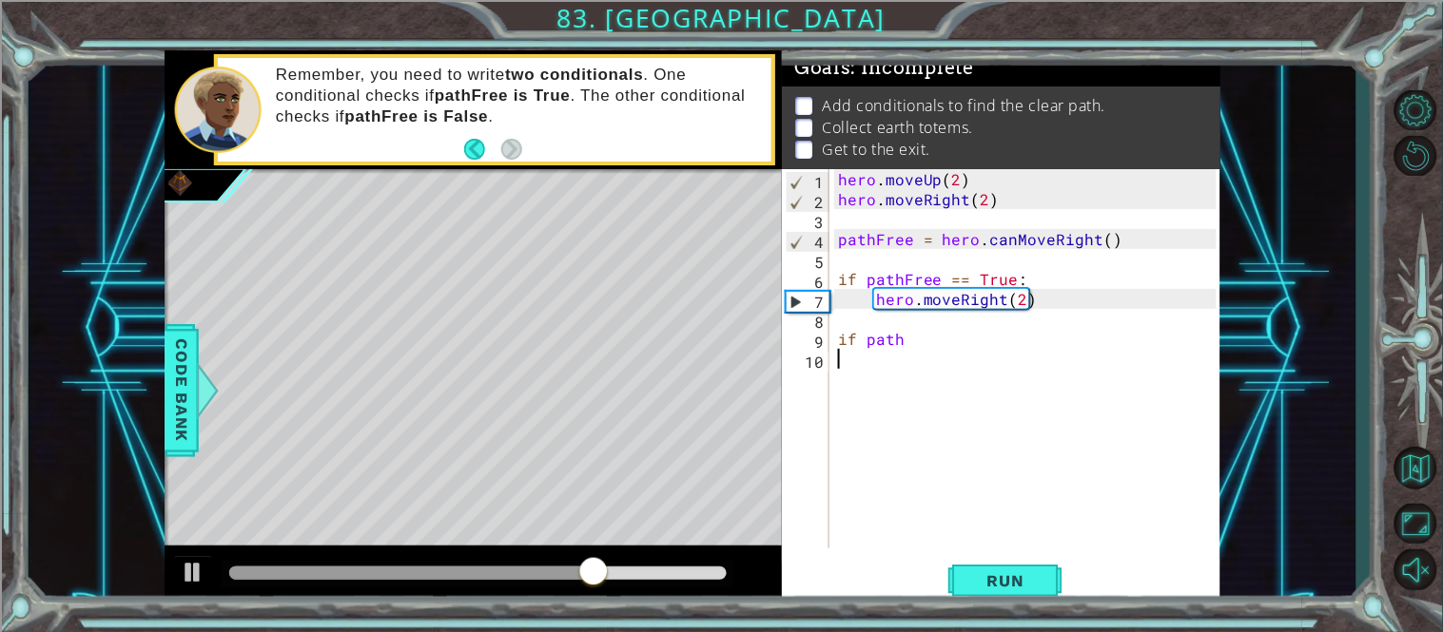
click at [922, 363] on div "hero . moveUp ( 2 ) hero . moveRight ( 2 ) pathFree = hero . canMoveRight ( ) i…" at bounding box center [1030, 378] width 392 height 419
click at [914, 347] on div "hero . moveUp ( 2 ) hero . moveRight ( 2 ) pathFree = hero . canMoveRight ( ) i…" at bounding box center [1030, 378] width 392 height 419
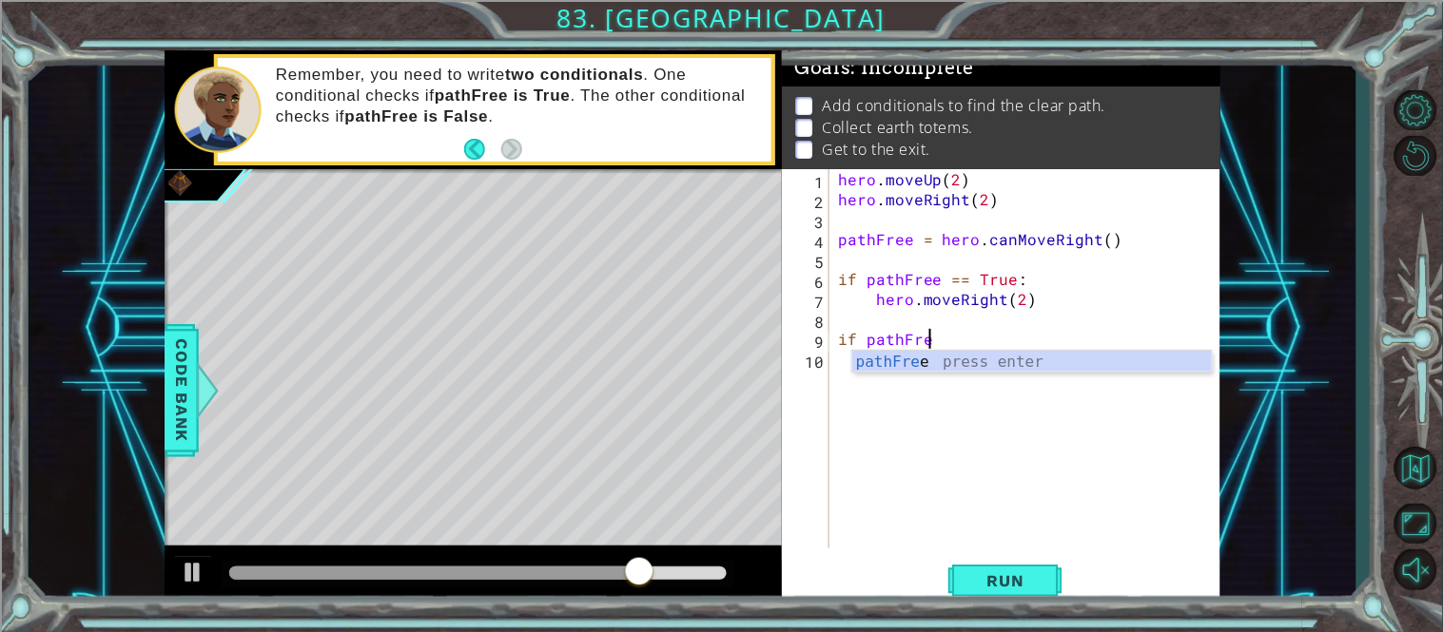
scroll to position [0, 4]
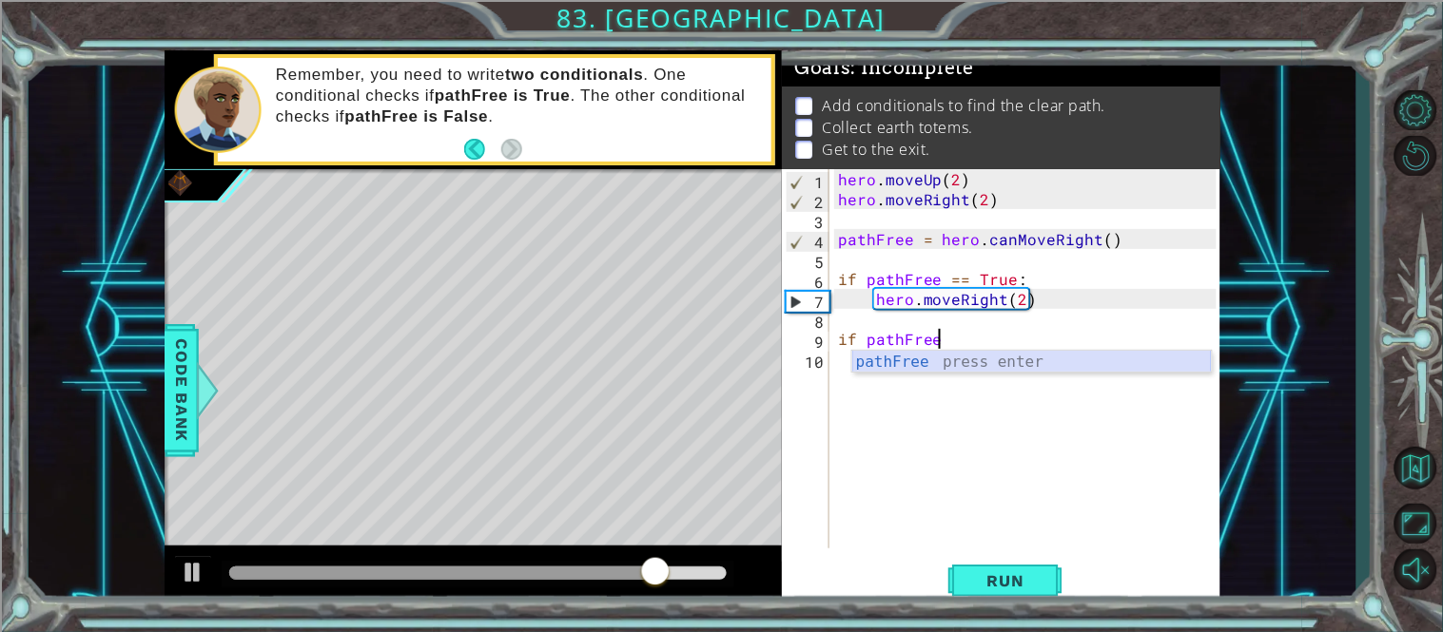
click at [971, 354] on div "pathFree press enter" at bounding box center [1032, 385] width 360 height 68
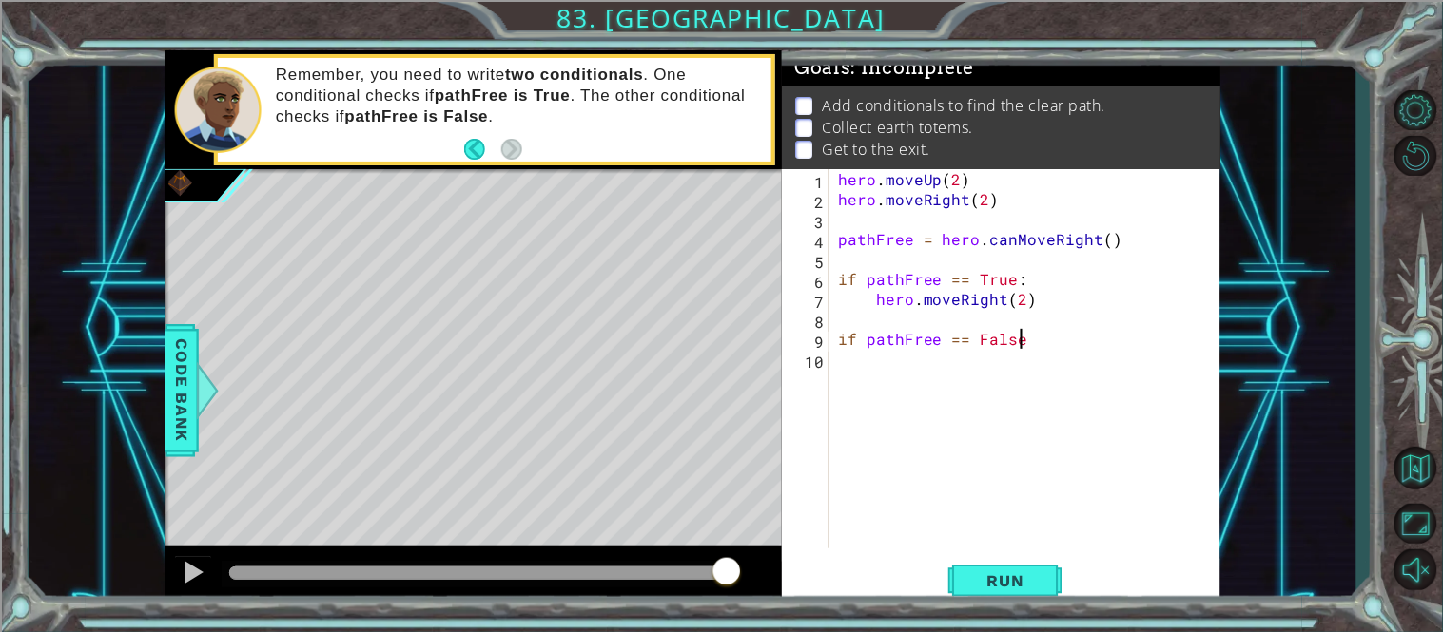
scroll to position [0, 10]
type textarea "if pathFree == False:"
click at [994, 574] on span "Run" at bounding box center [1005, 581] width 75 height 19
